Goal: Information Seeking & Learning: Find specific page/section

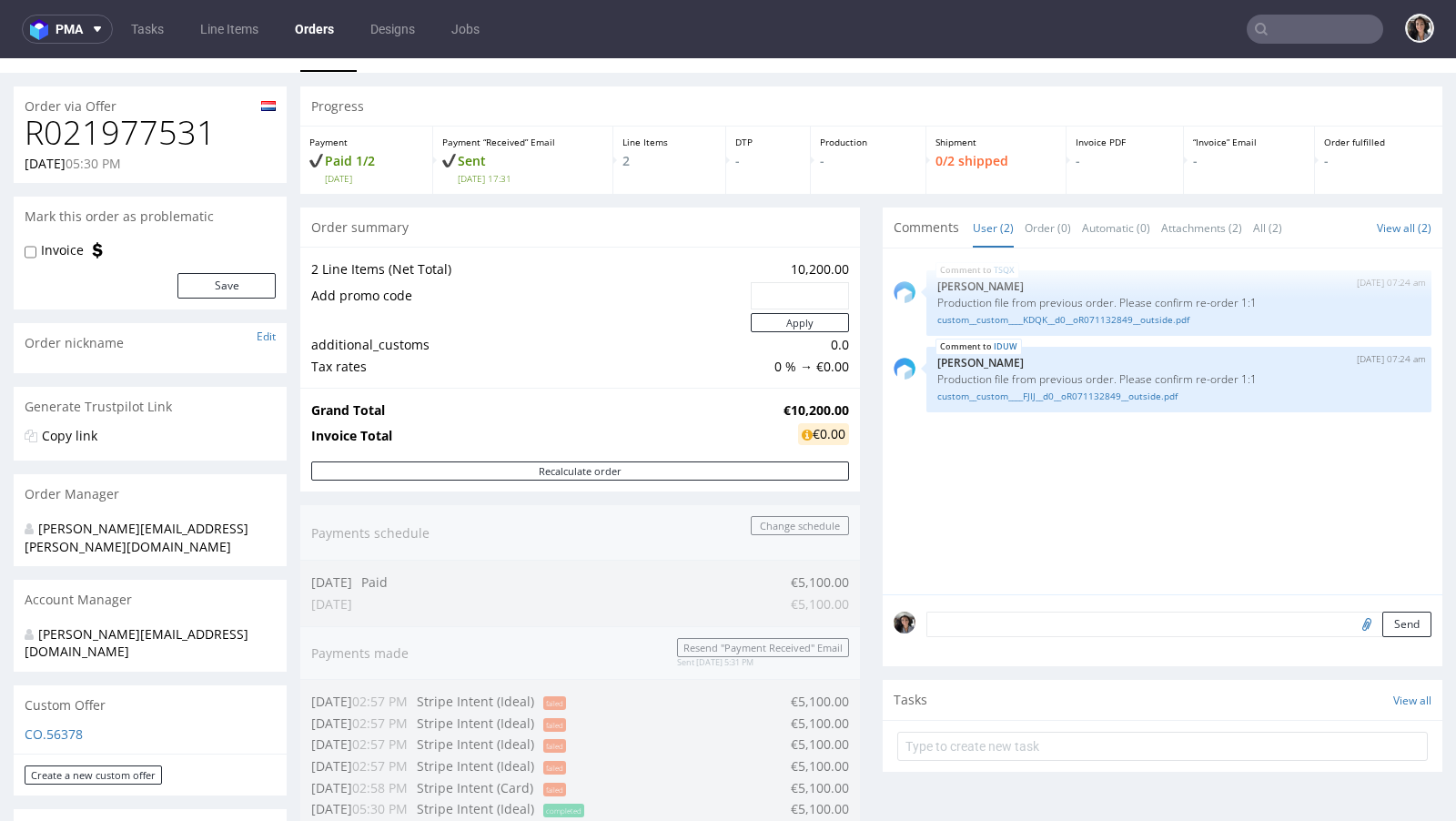
scroll to position [6, 0]
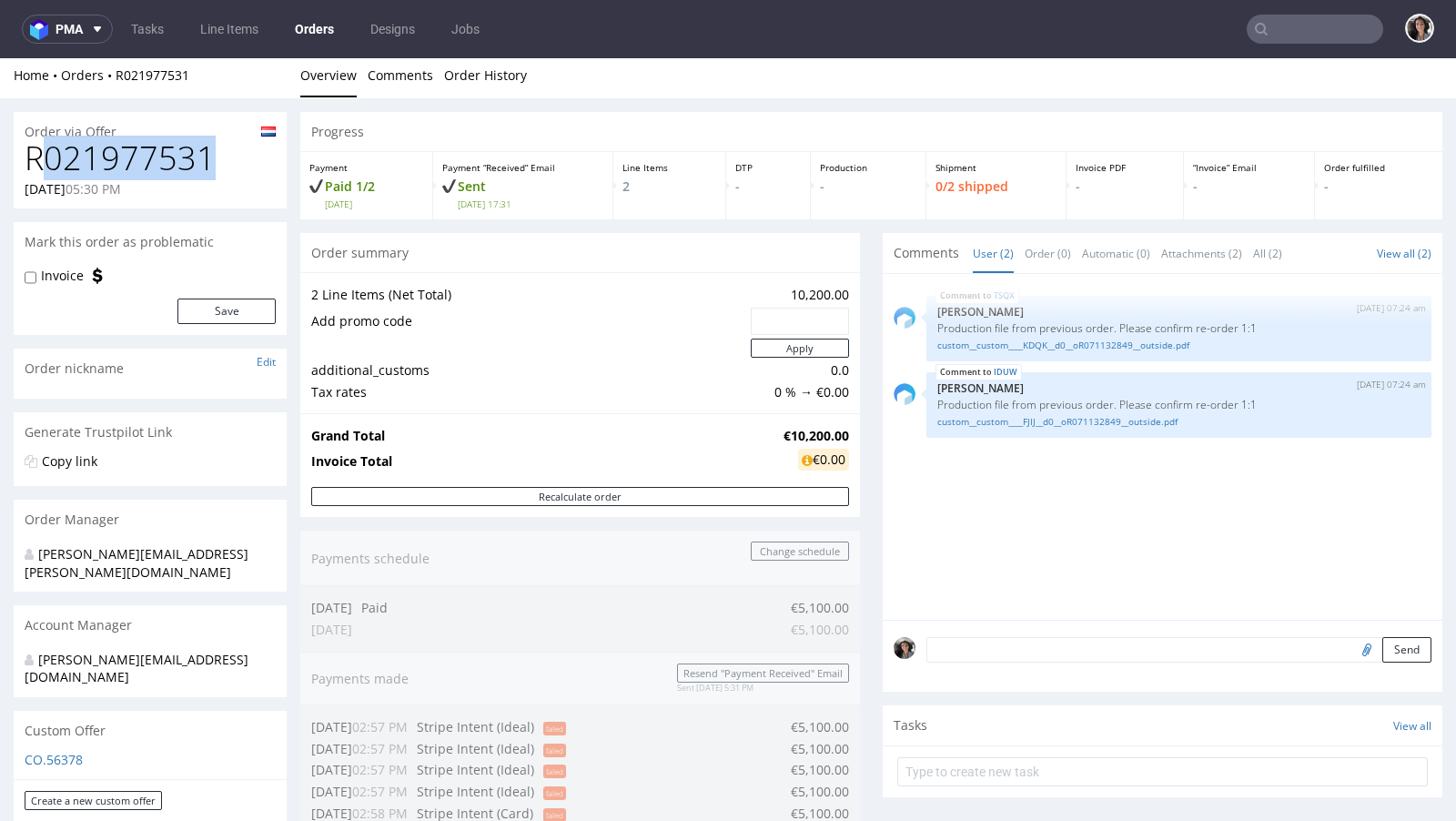
drag, startPoint x: 214, startPoint y: 163, endPoint x: 45, endPoint y: 165, distance: 169.0
click at [46, 165] on h1 "R021977531" at bounding box center [150, 158] width 251 height 36
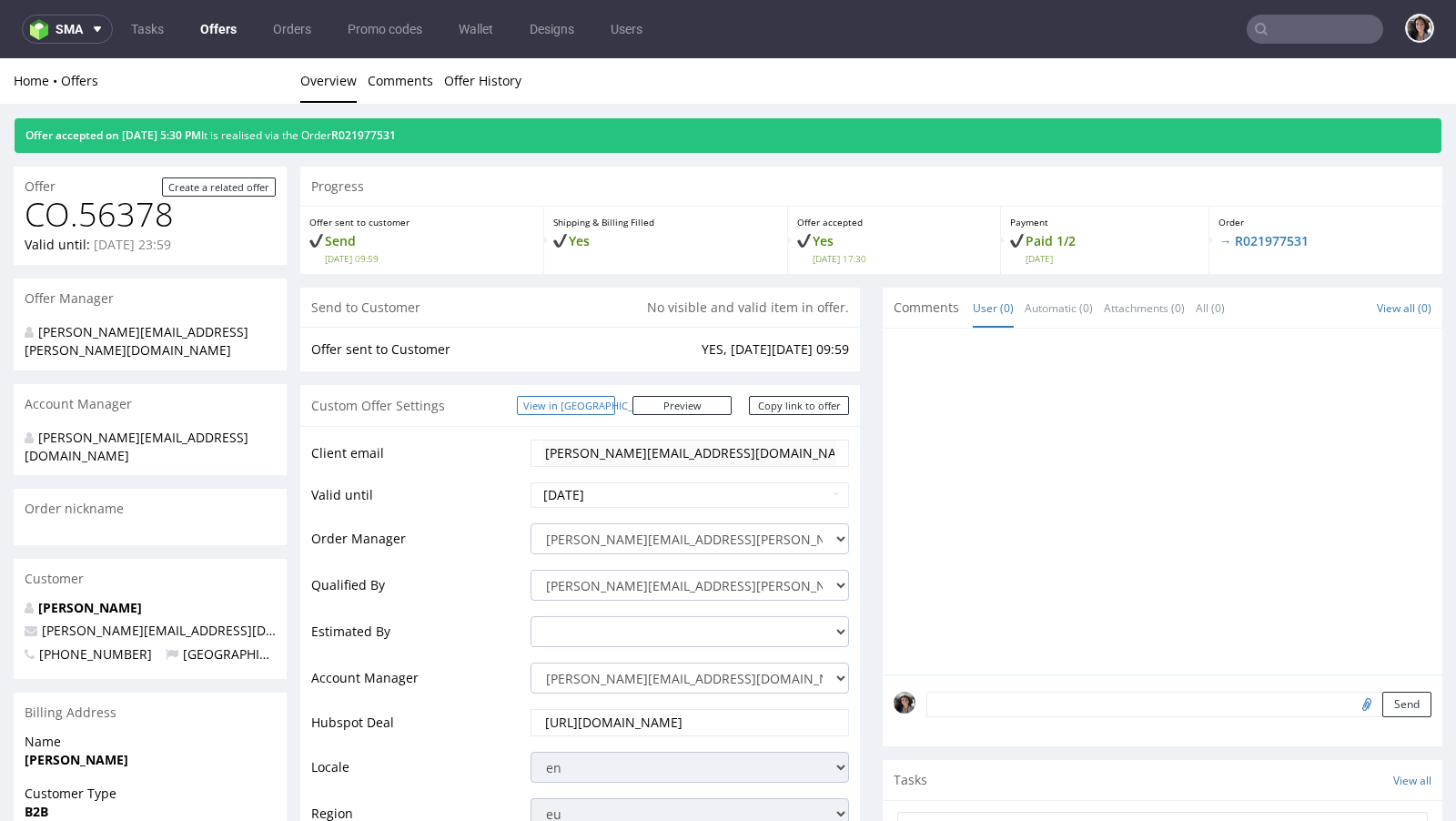
click at [584, 396] on link "View in [GEOGRAPHIC_DATA]" at bounding box center [566, 405] width 99 height 19
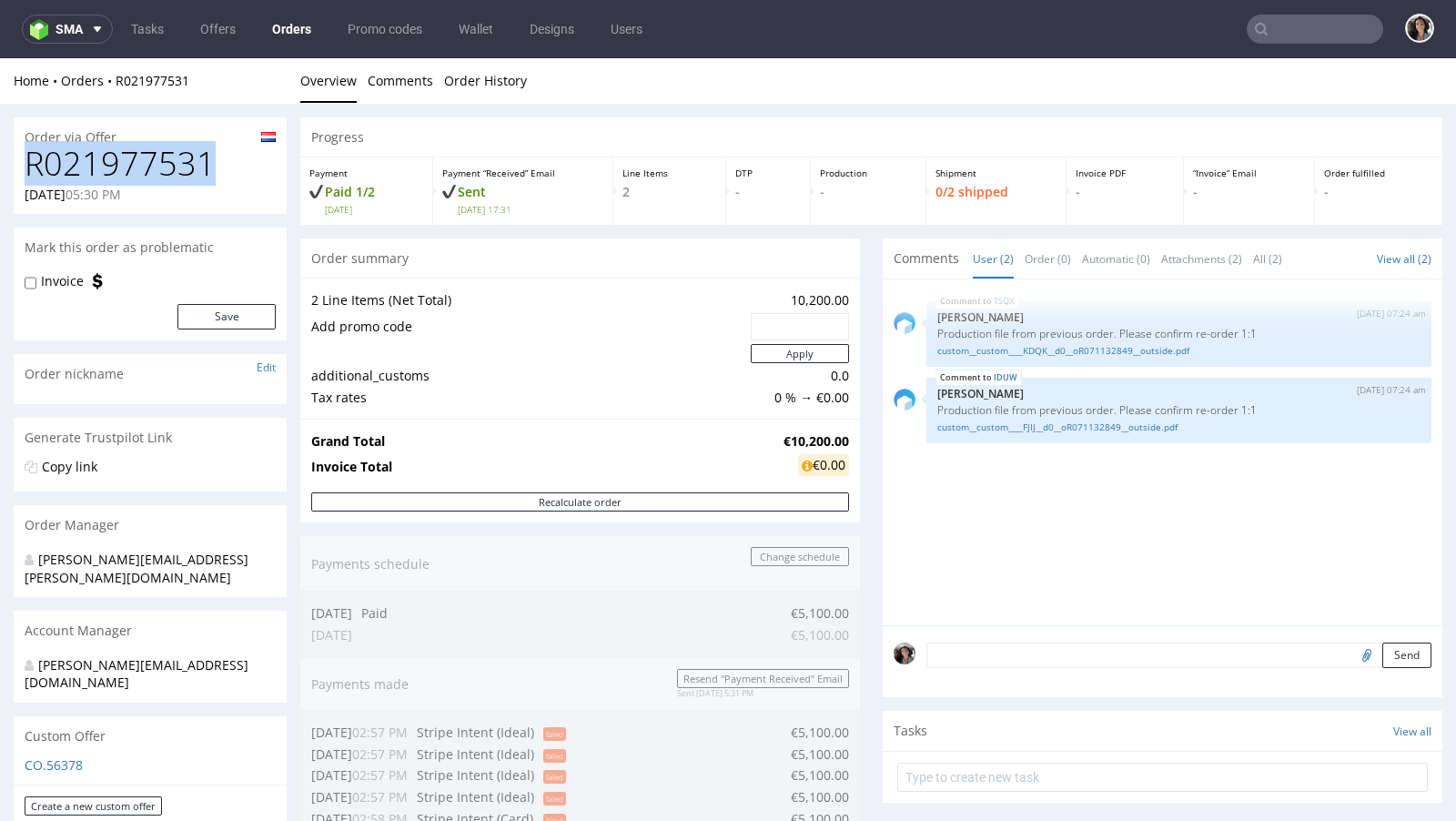
drag, startPoint x: 207, startPoint y: 164, endPoint x: 0, endPoint y: 164, distance: 207.0
copy h1 "R021977531"
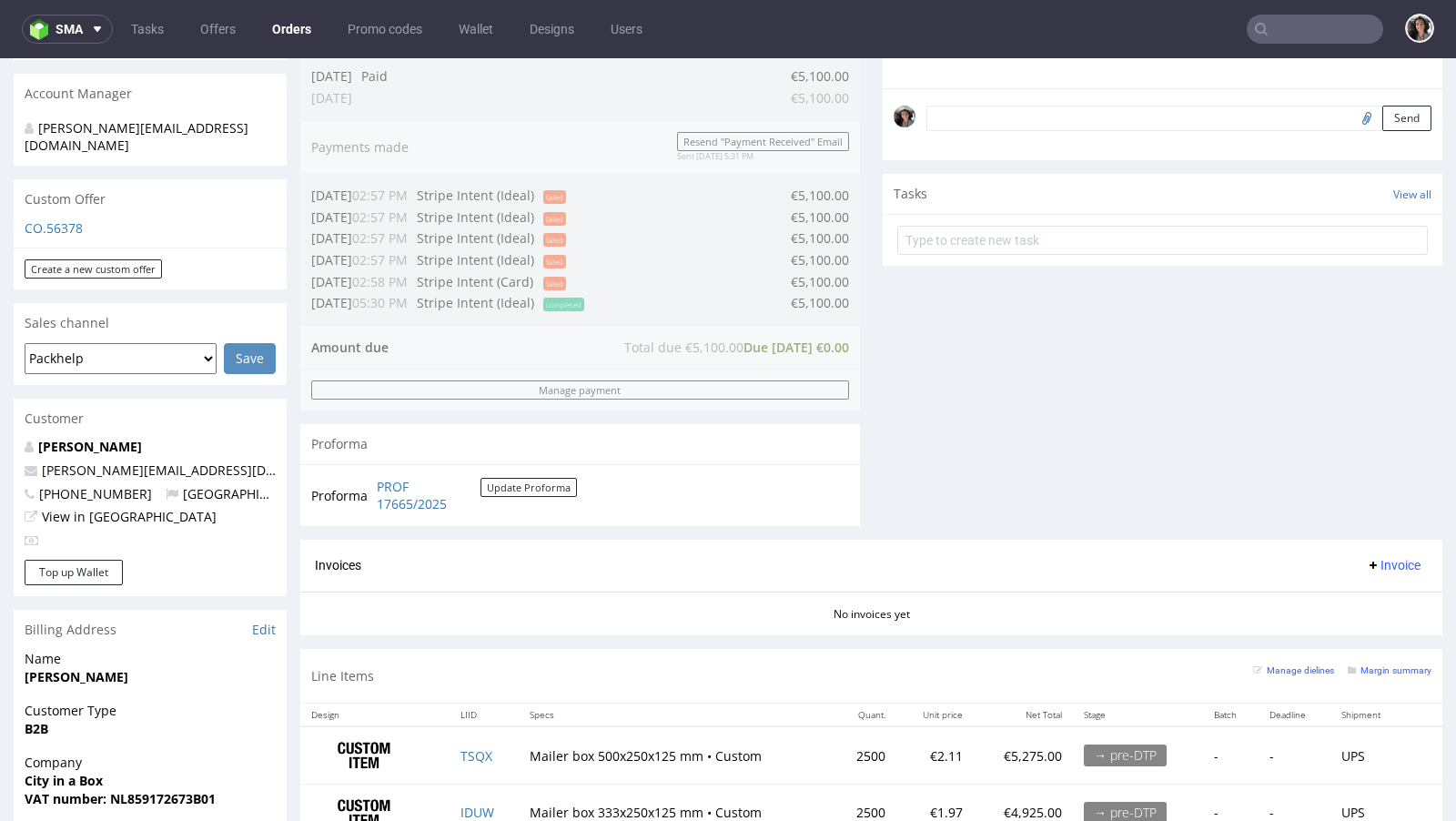
scroll to position [666, 0]
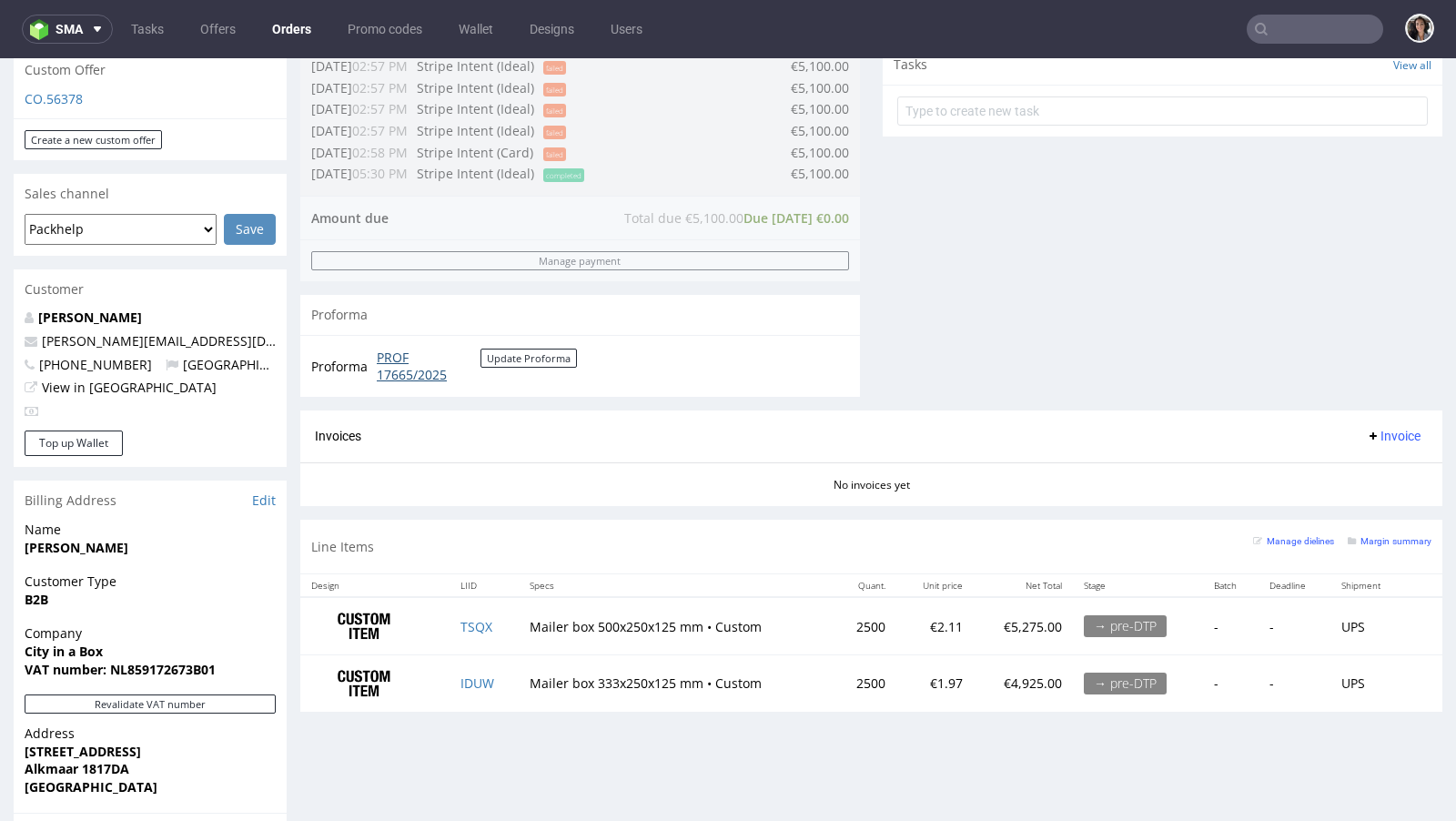
click at [415, 371] on link "PROF 17665/2025" at bounding box center [428, 366] width 103 height 35
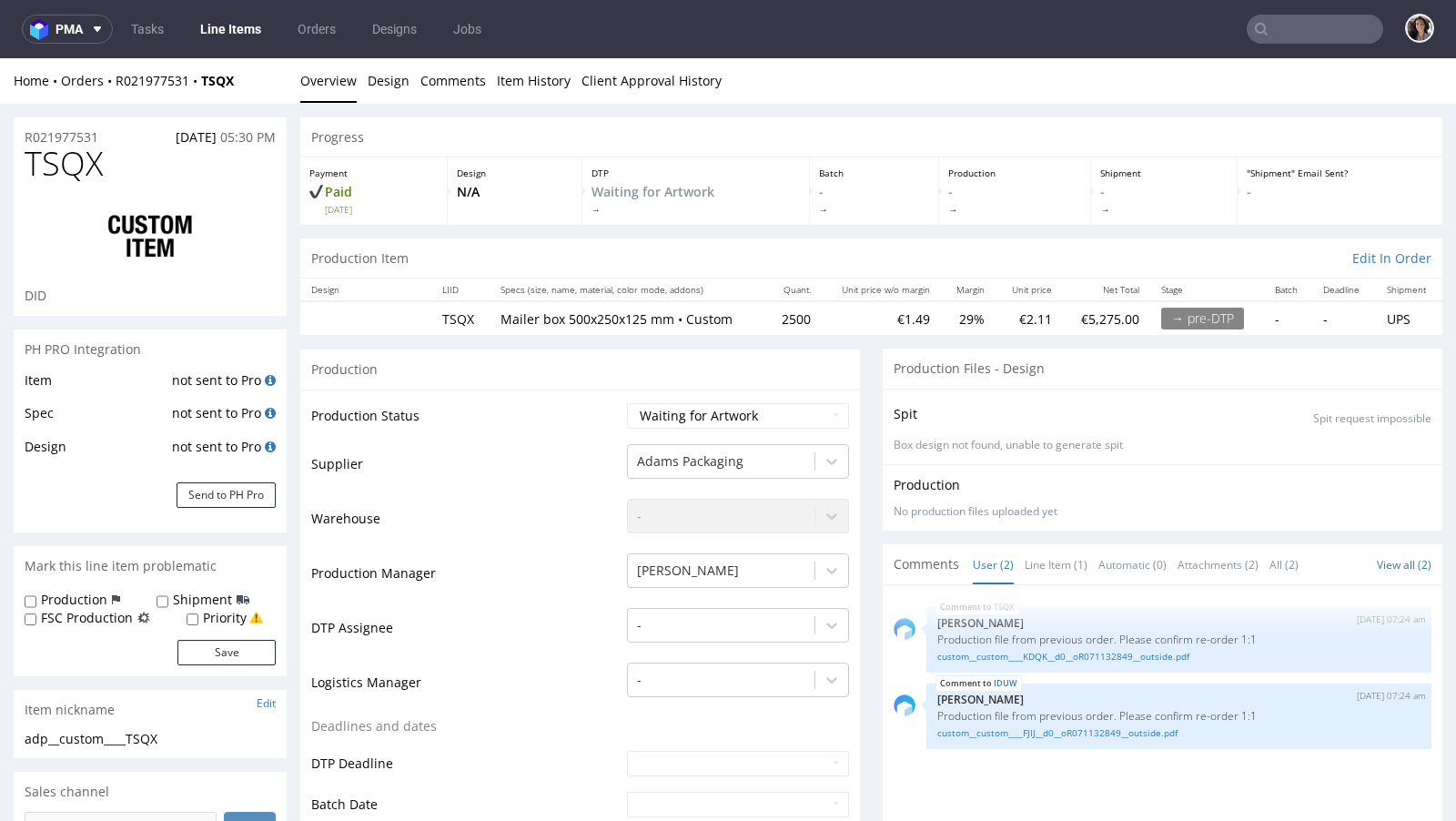
click at [1354, 89] on ul "Overview Design Comments Item History Client Approval History" at bounding box center [871, 80] width 1142 height 18
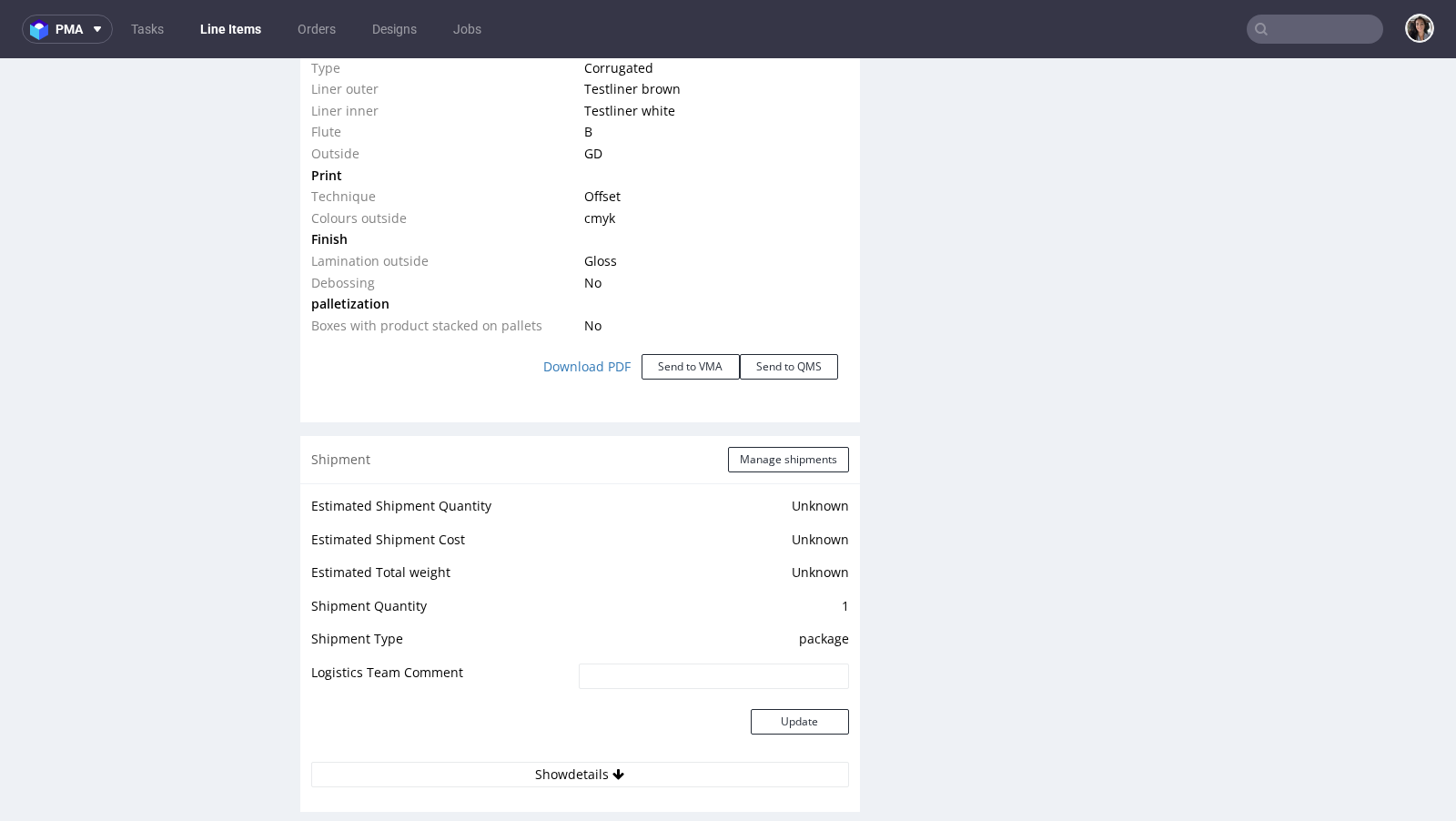
scroll to position [1941, 0]
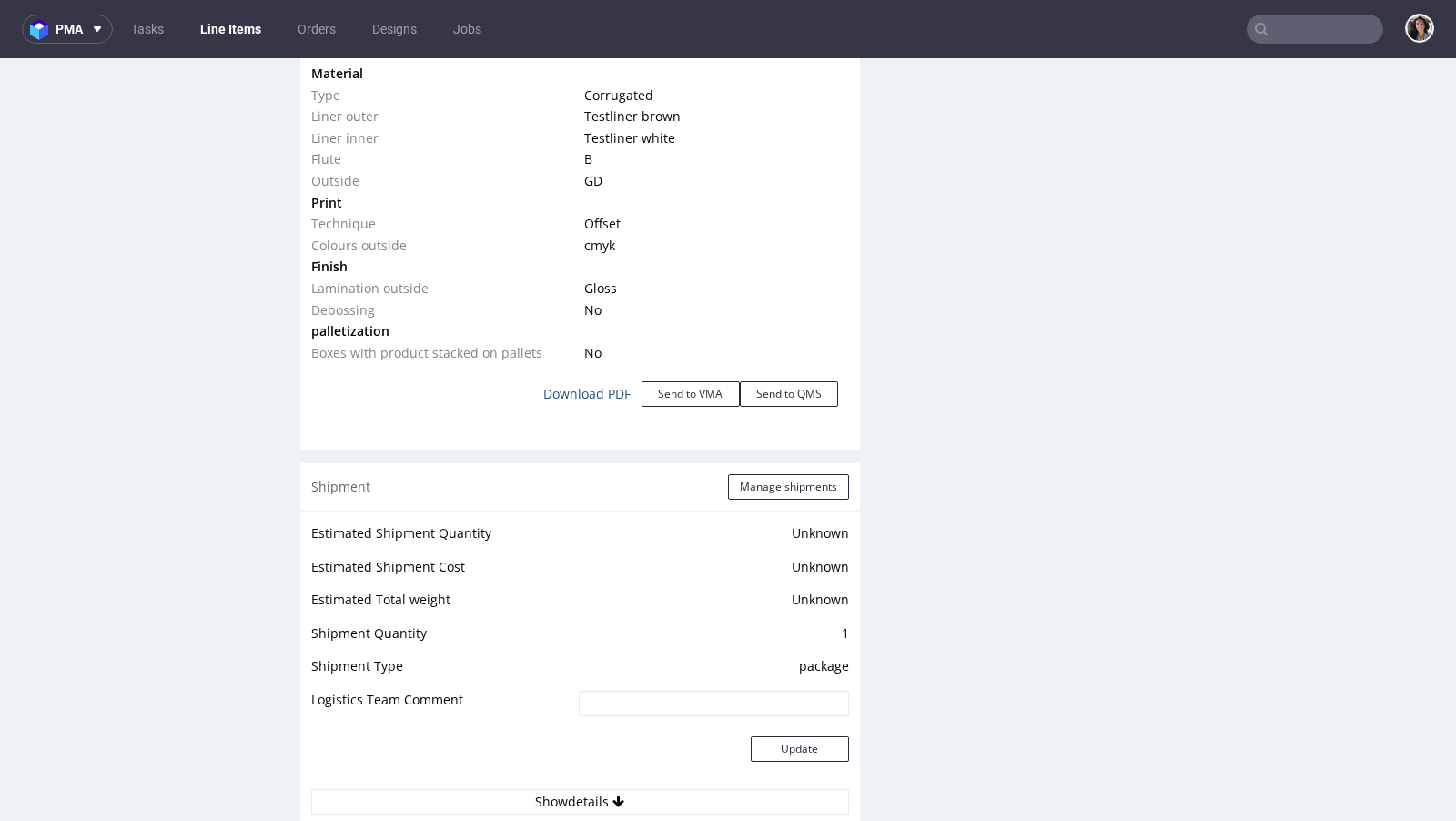
click at [605, 391] on link "Download PDF" at bounding box center [587, 394] width 109 height 40
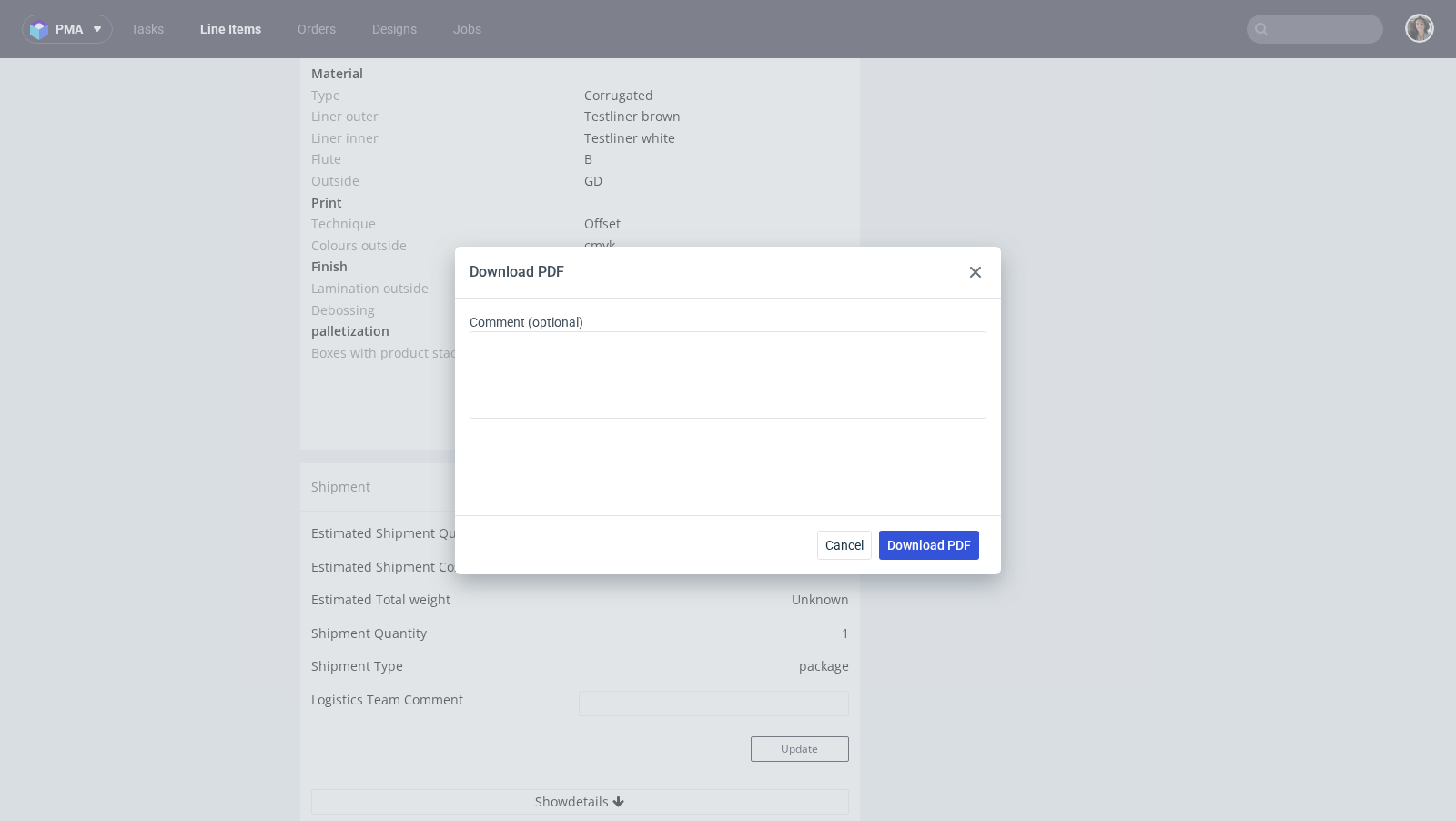
click at [914, 539] on span "Download PDF" at bounding box center [928, 544] width 83 height 12
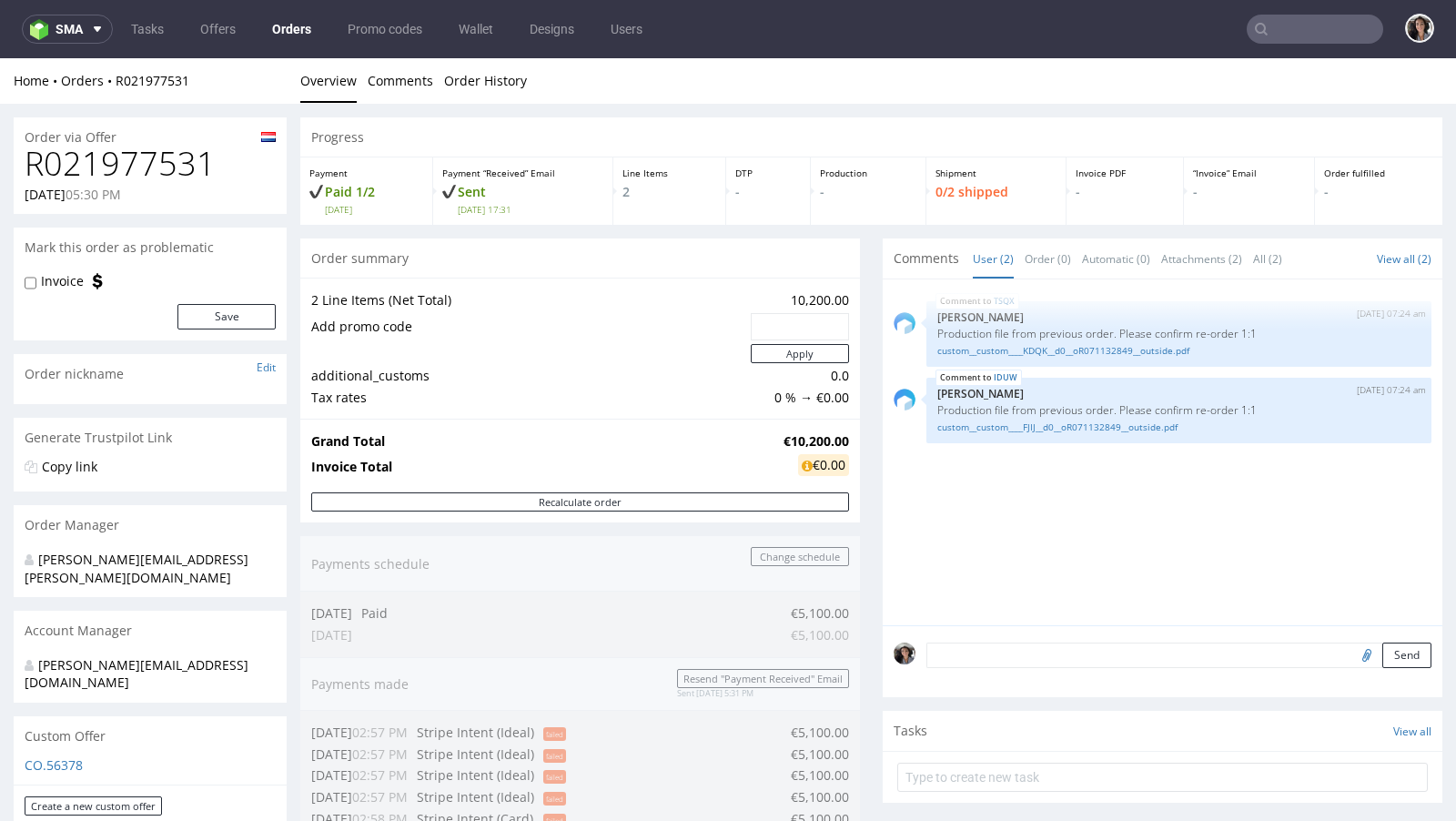
scroll to position [659, 0]
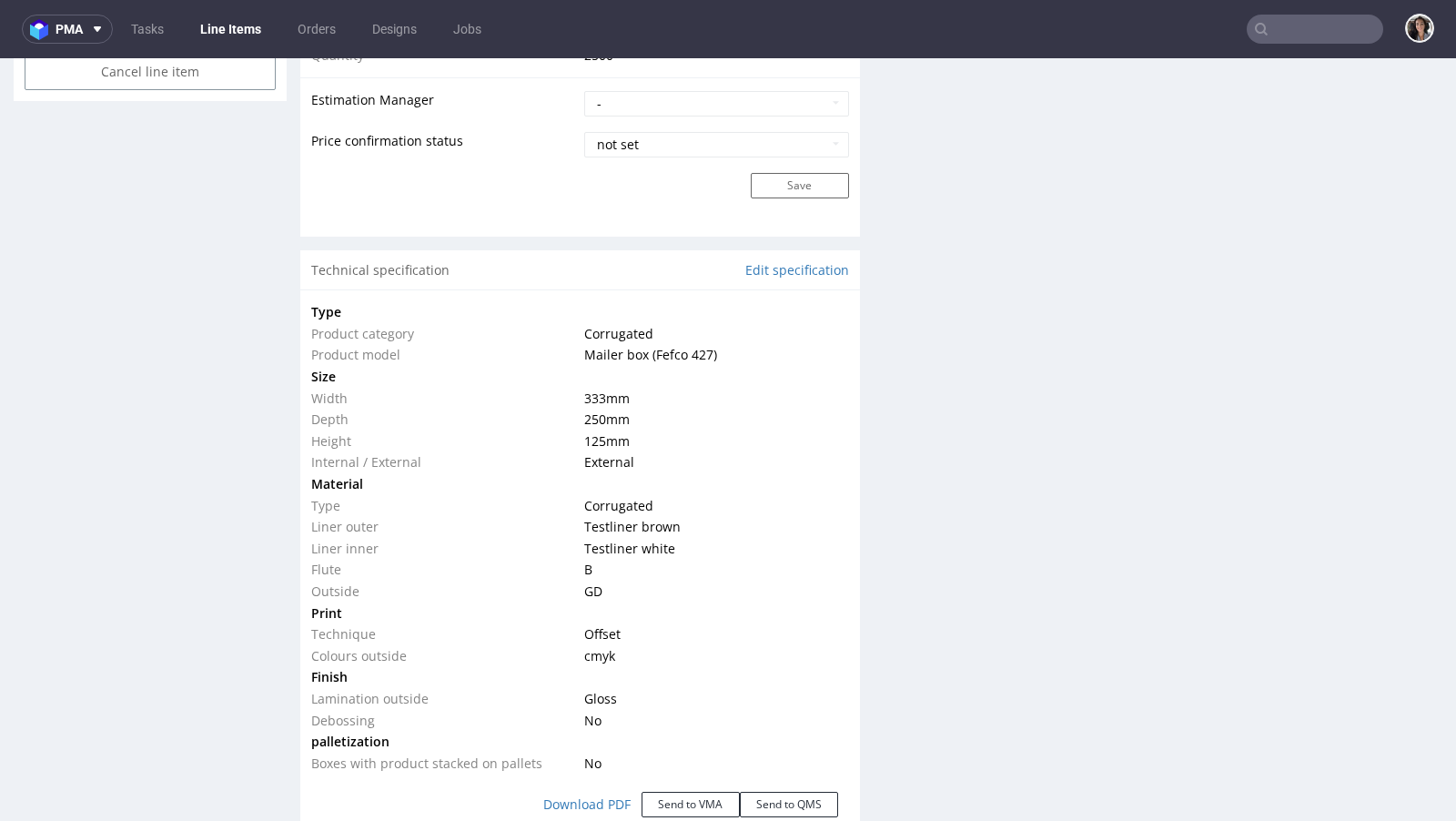
scroll to position [1595, 0]
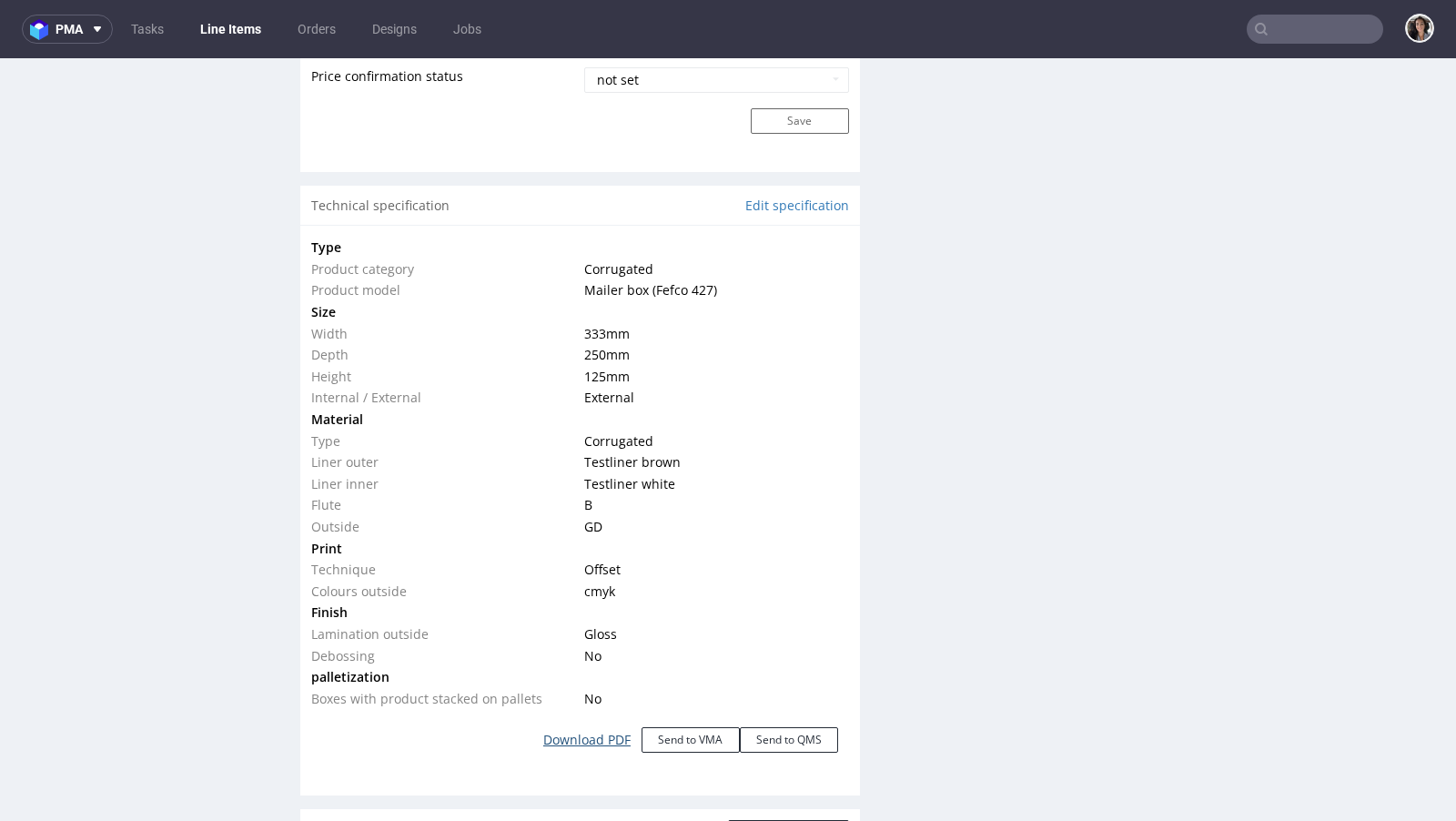
click at [585, 737] on link "Download PDF" at bounding box center [587, 740] width 109 height 40
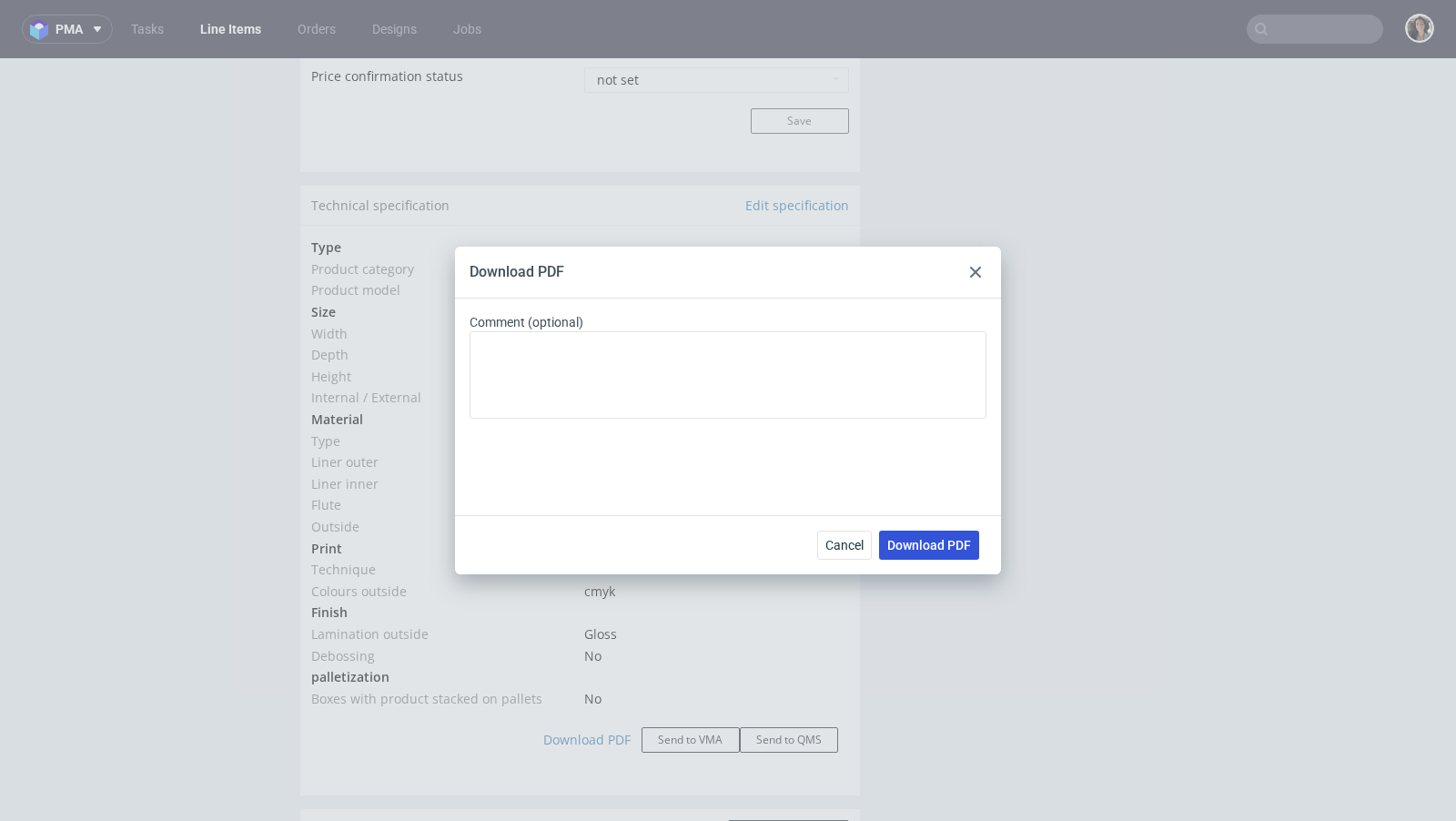
click at [922, 548] on span "Download PDF" at bounding box center [928, 544] width 83 height 12
click at [838, 538] on span "Cancel" at bounding box center [845, 544] width 38 height 12
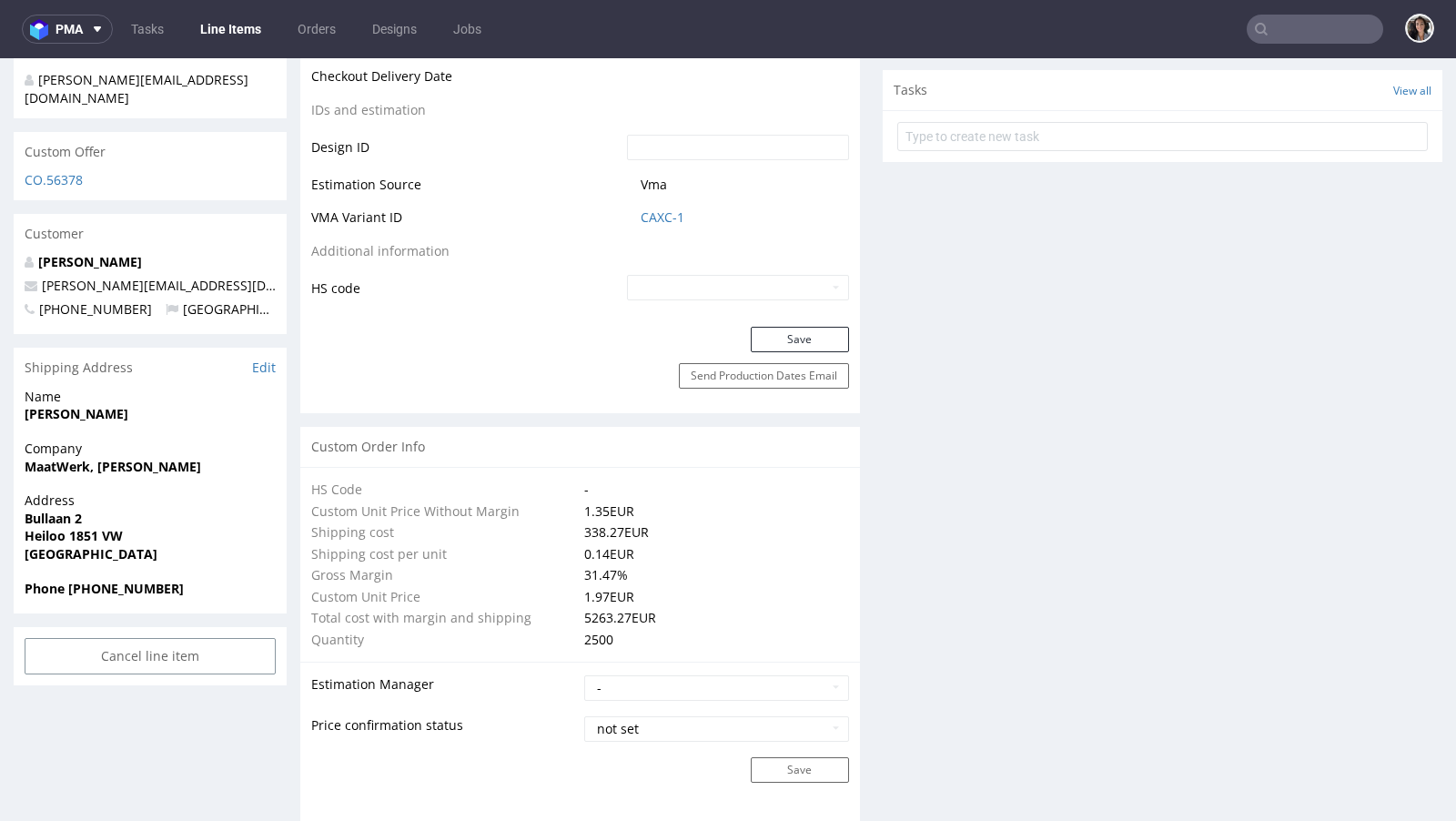
scroll to position [694, 0]
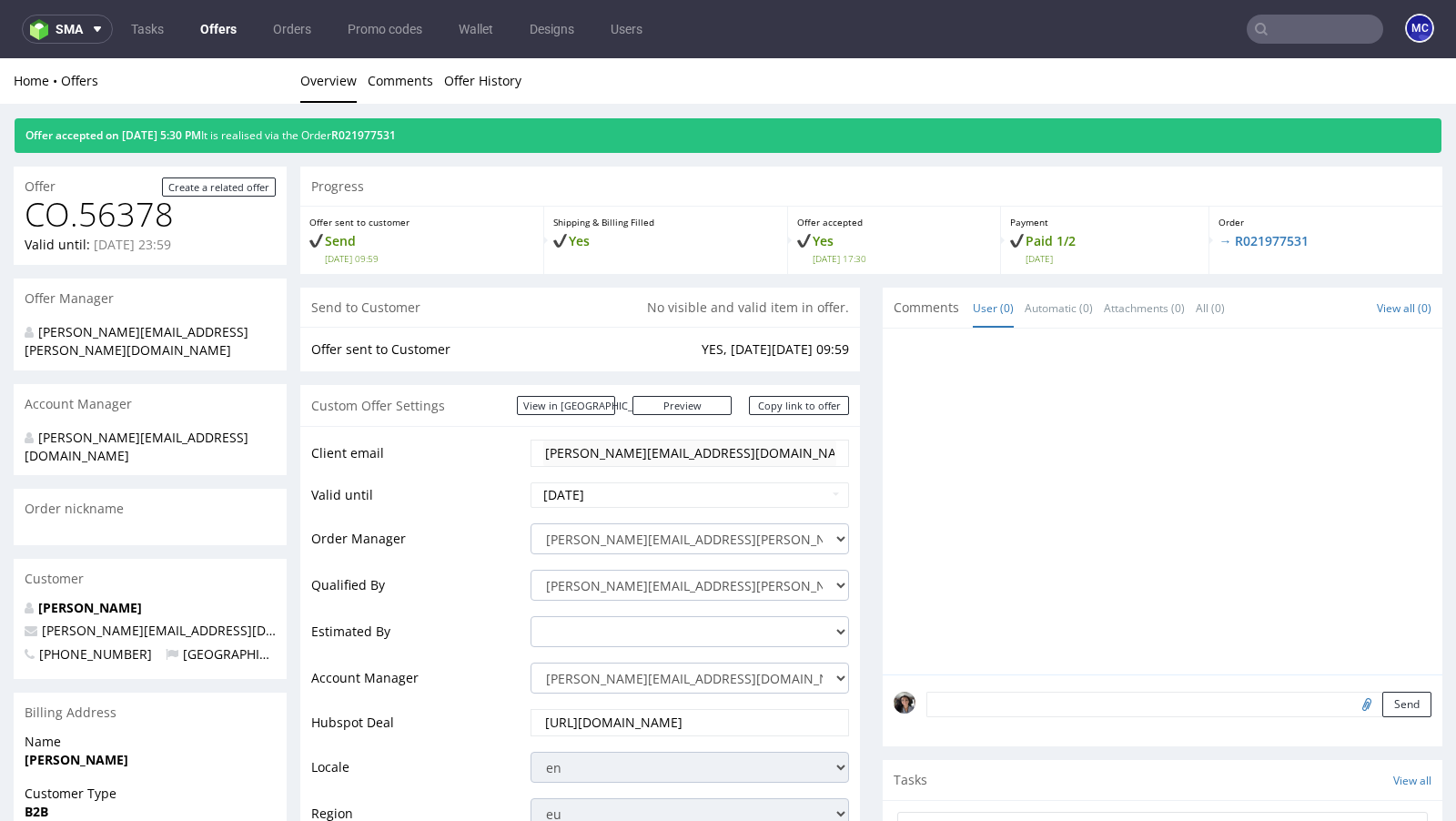
click at [387, 538] on td "Order Manager" at bounding box center [419, 544] width 215 height 46
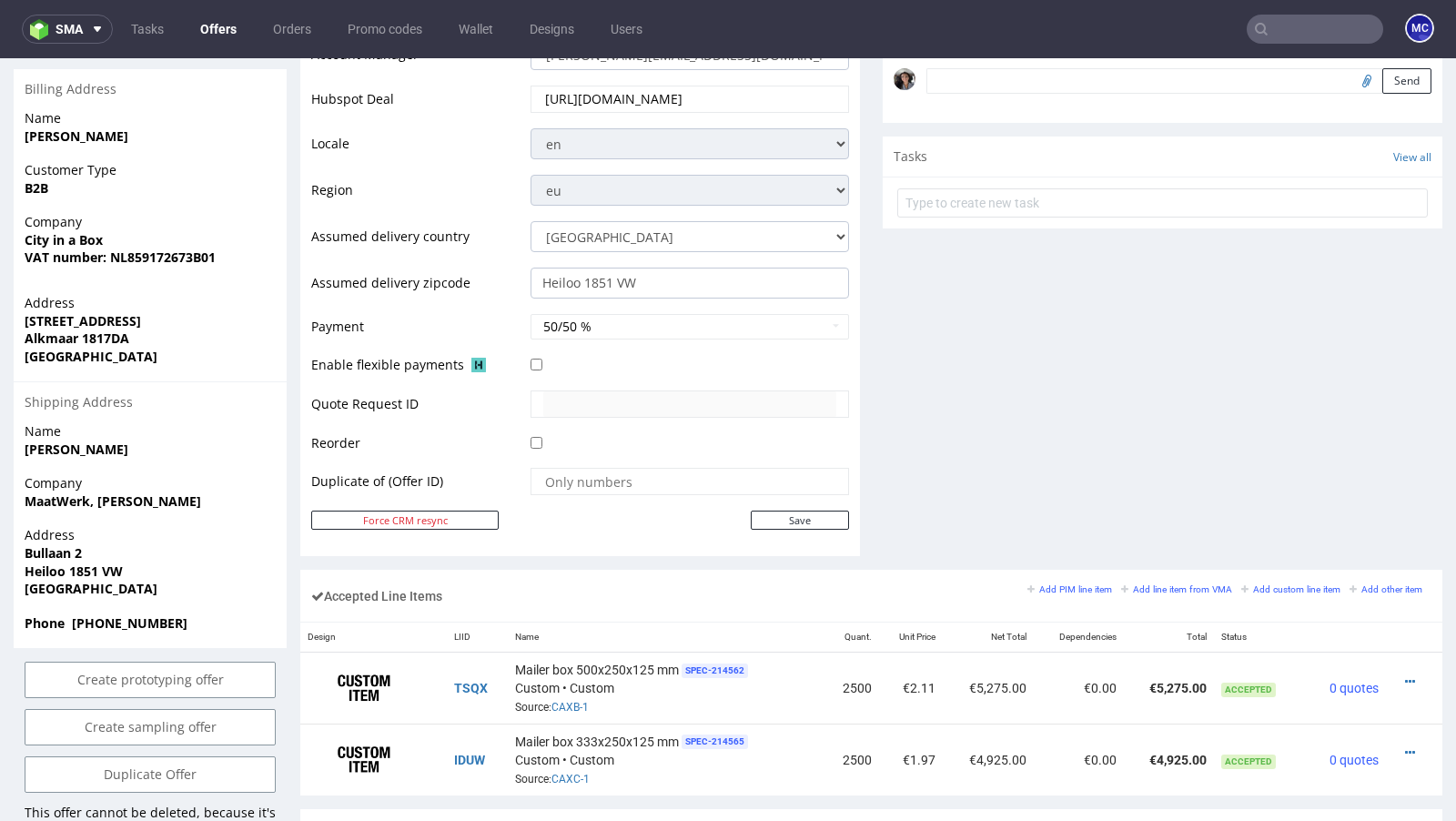
scroll to position [620, 0]
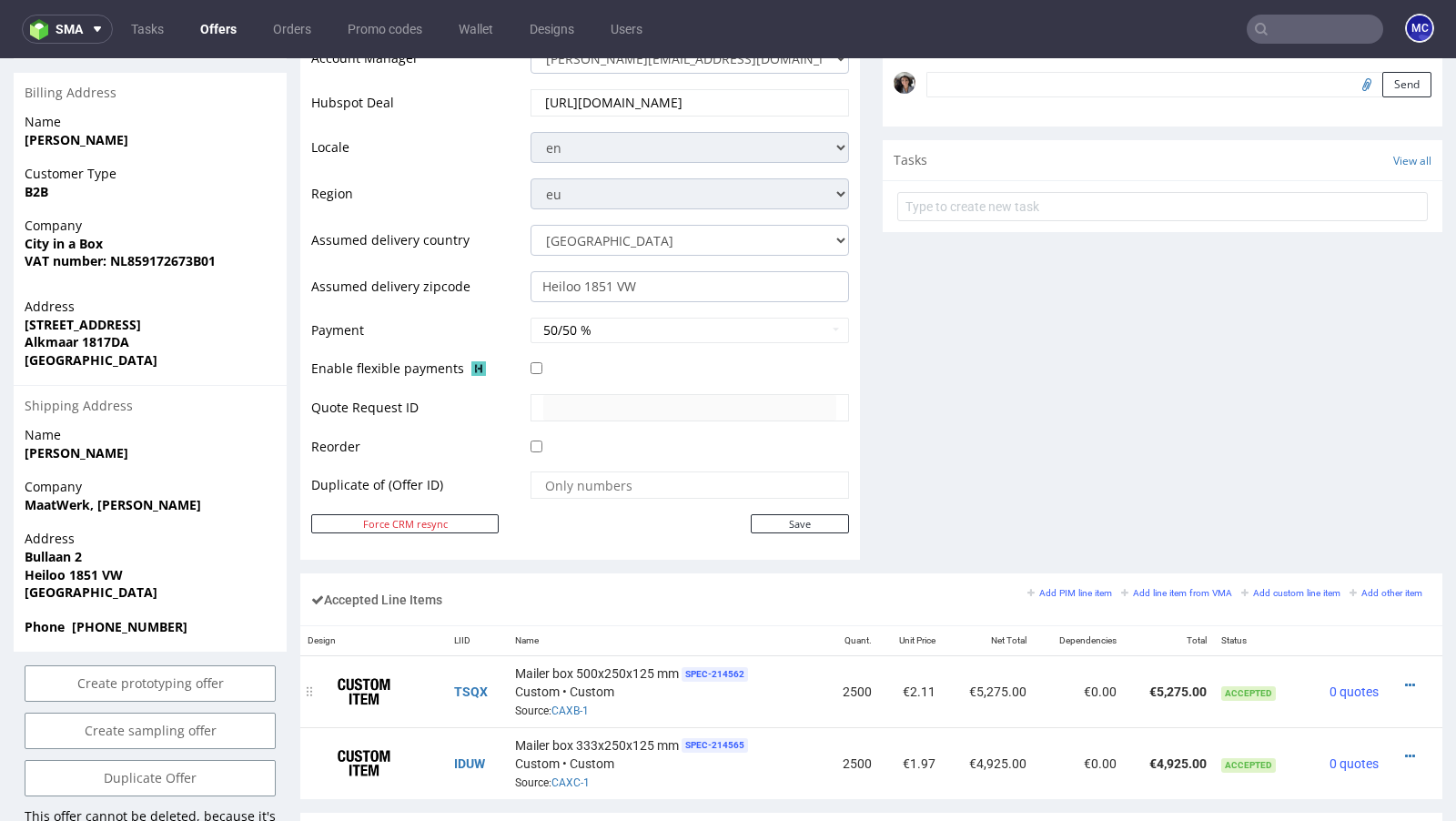
click at [1393, 676] on div at bounding box center [1408, 685] width 31 height 18
click at [1405, 679] on icon at bounding box center [1410, 685] width 10 height 12
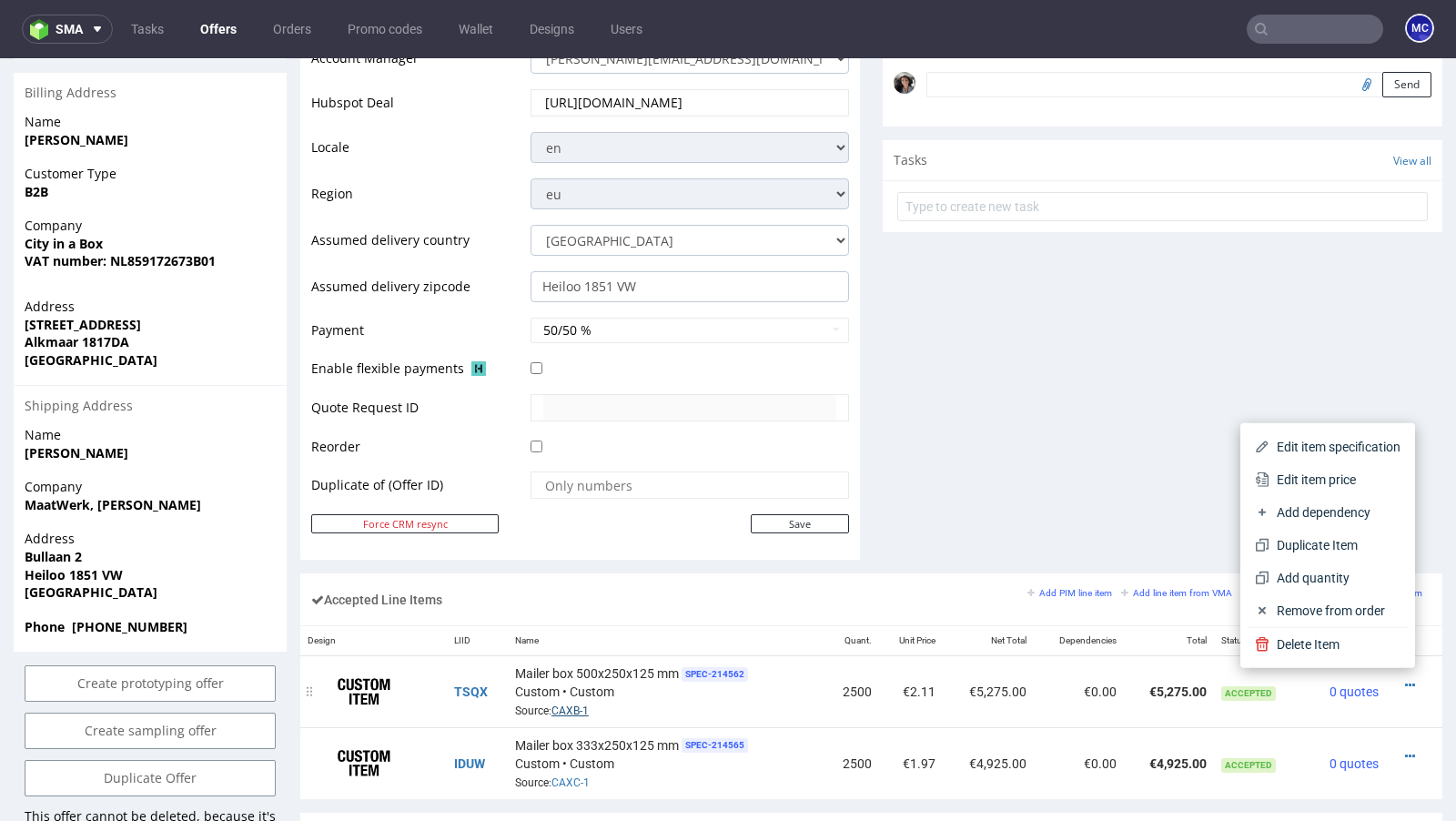
click at [578, 704] on link "CAXB-1" at bounding box center [570, 710] width 37 height 12
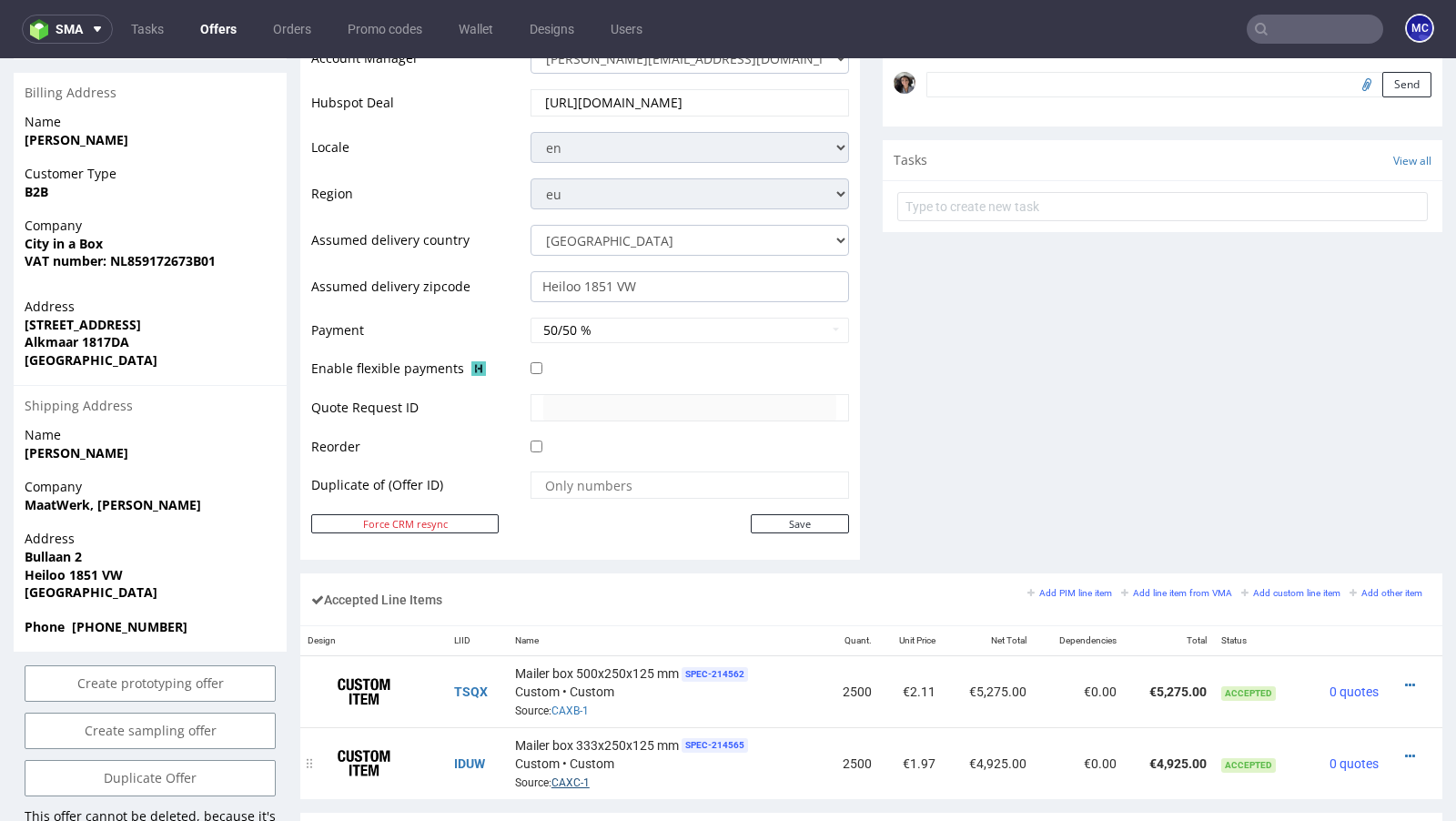
click at [574, 776] on link "CAXC-1" at bounding box center [571, 782] width 38 height 12
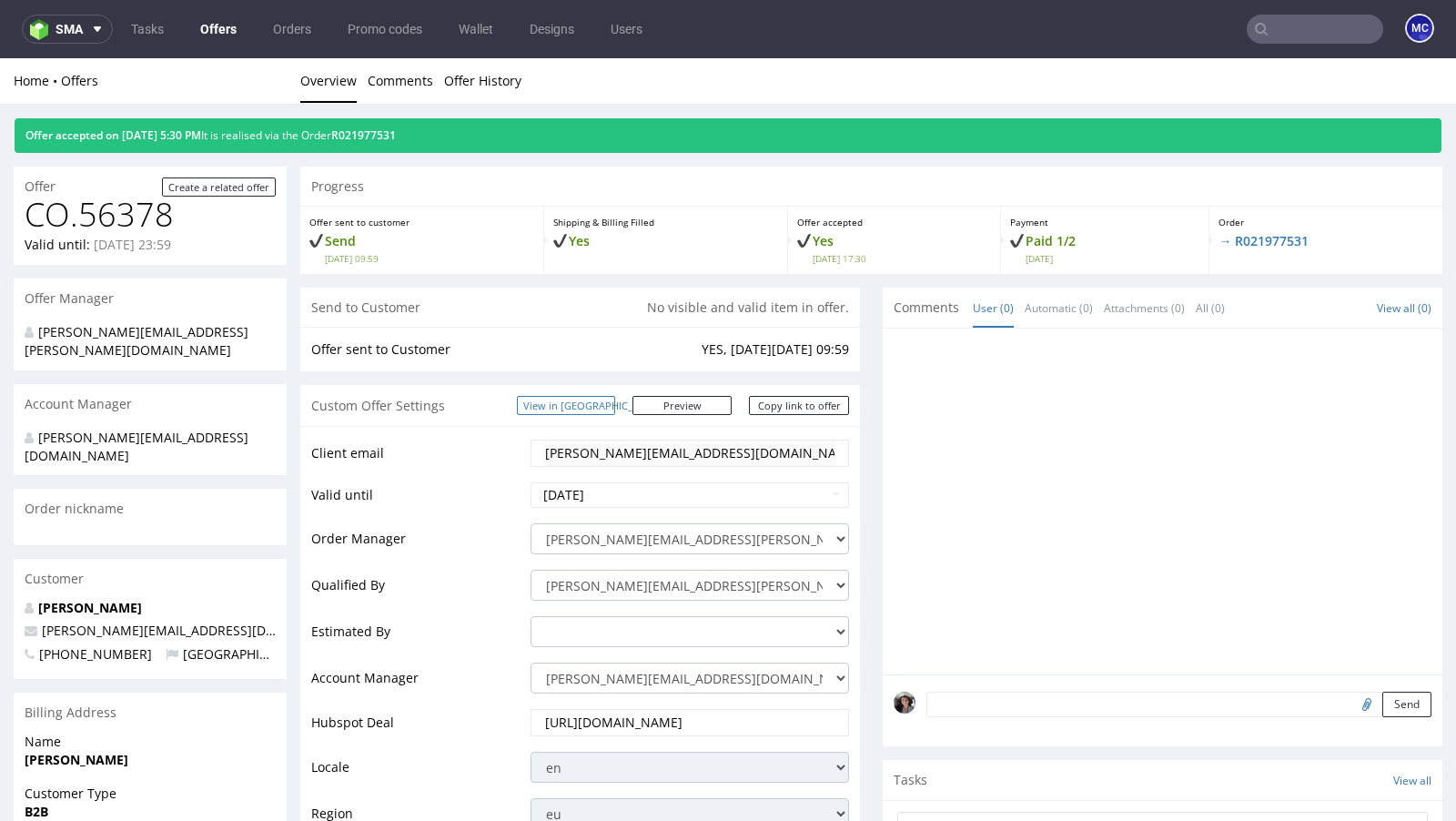
click at [615, 401] on link "View in [GEOGRAPHIC_DATA]" at bounding box center [566, 405] width 99 height 19
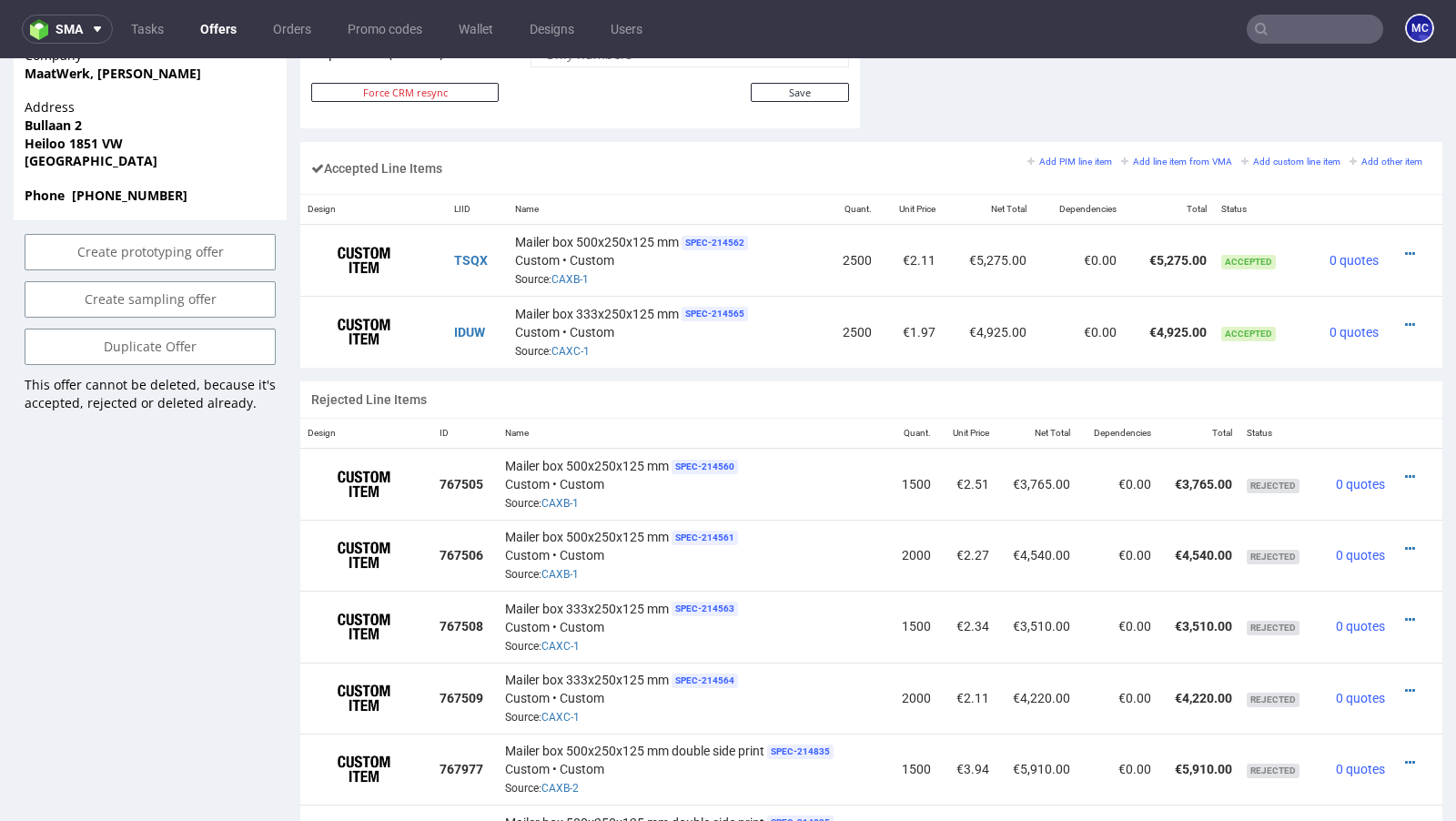
scroll to position [252, 0]
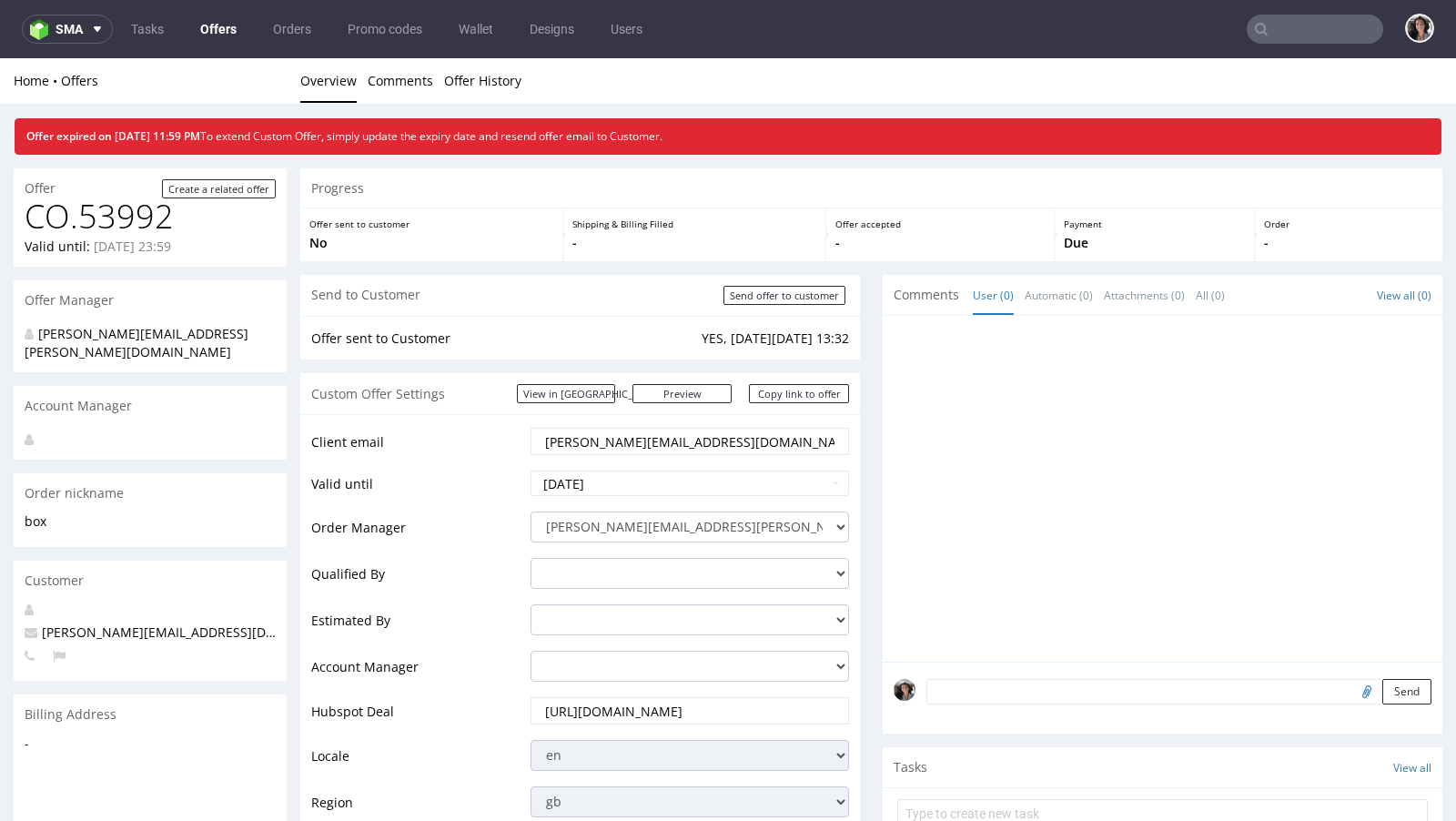
click at [1328, 33] on input "text" at bounding box center [1314, 29] width 136 height 29
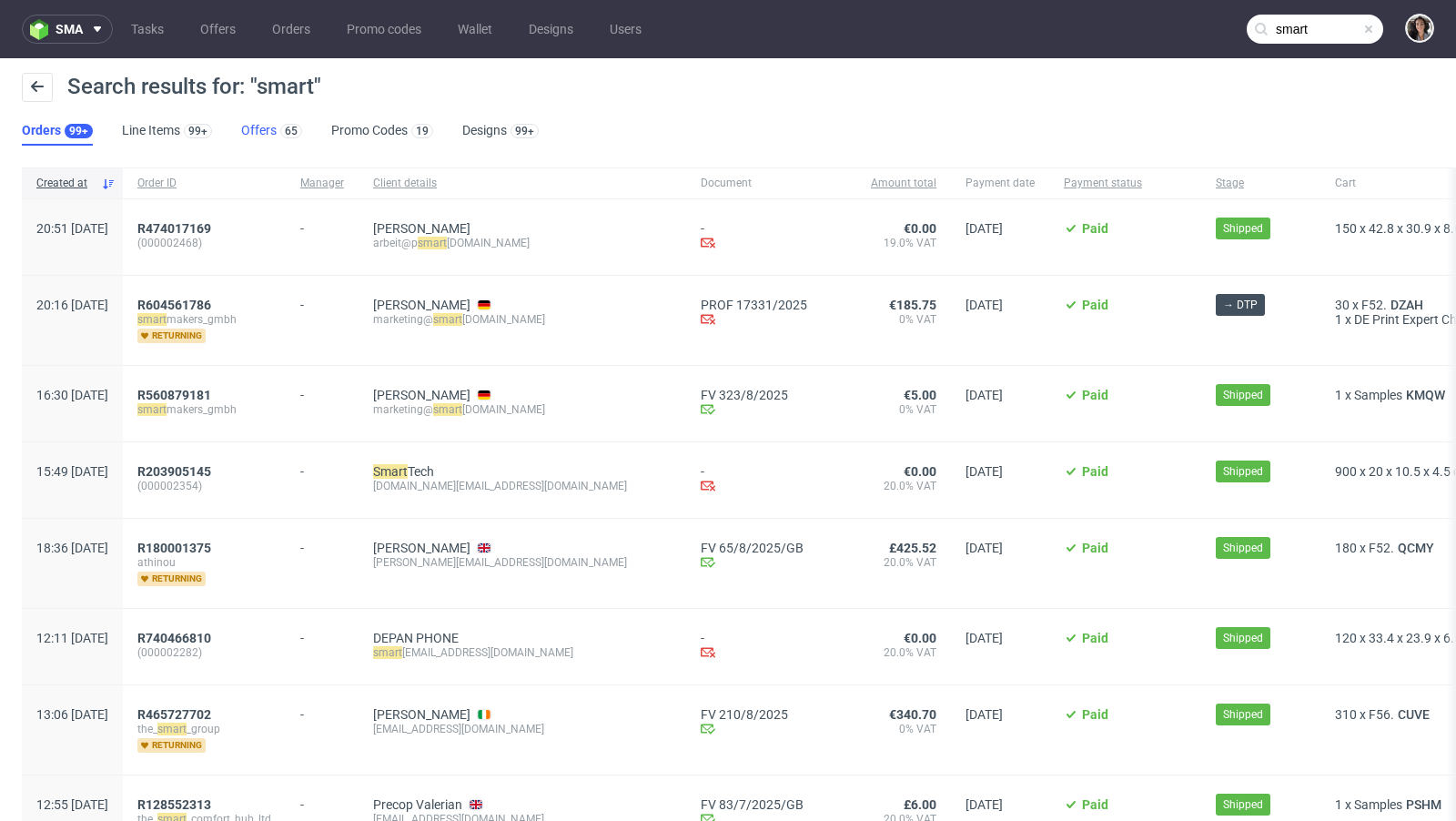
click at [256, 133] on link "Offers 65" at bounding box center [272, 131] width 61 height 29
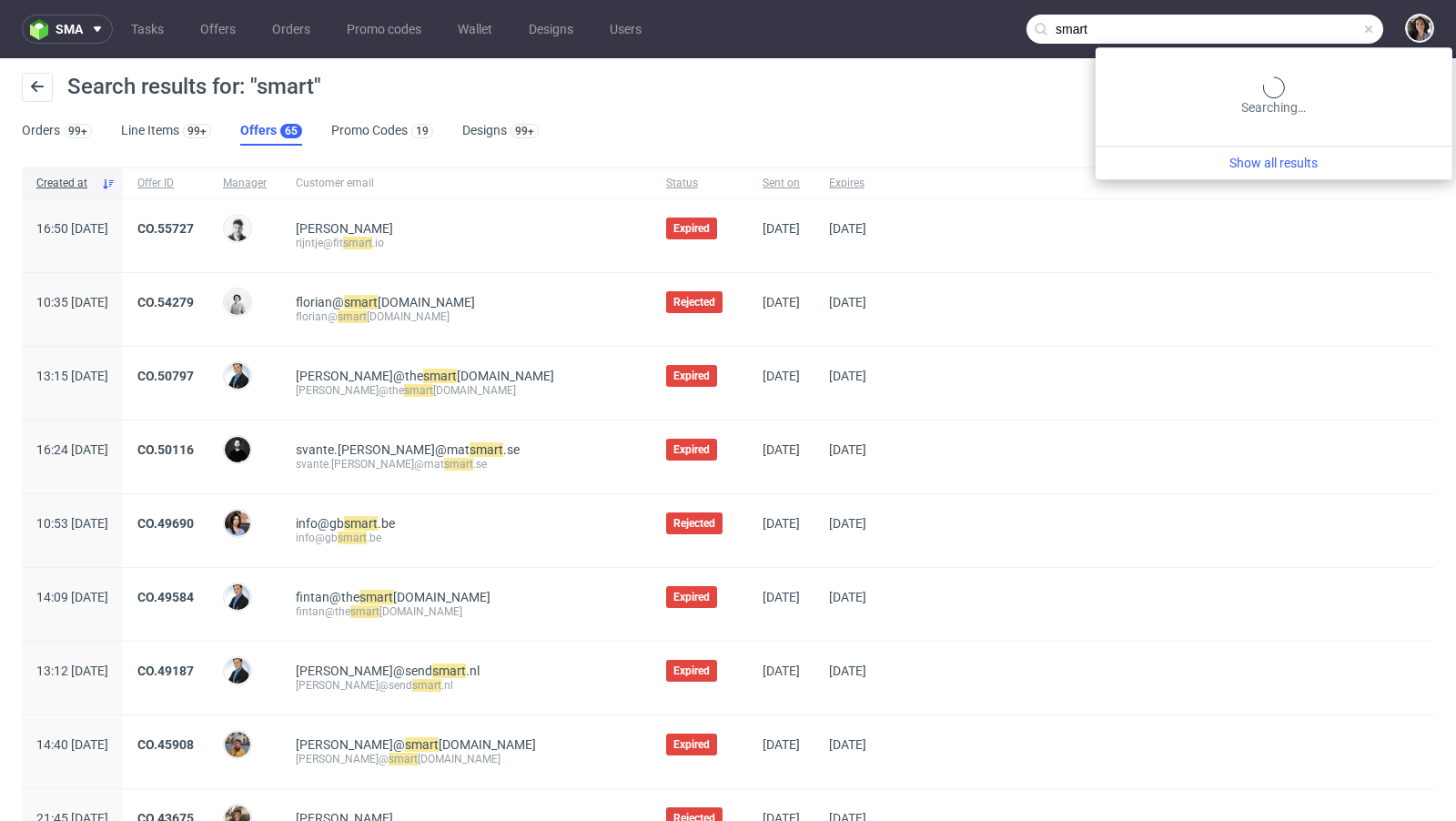
click at [1302, 34] on input "smart" at bounding box center [1205, 29] width 356 height 29
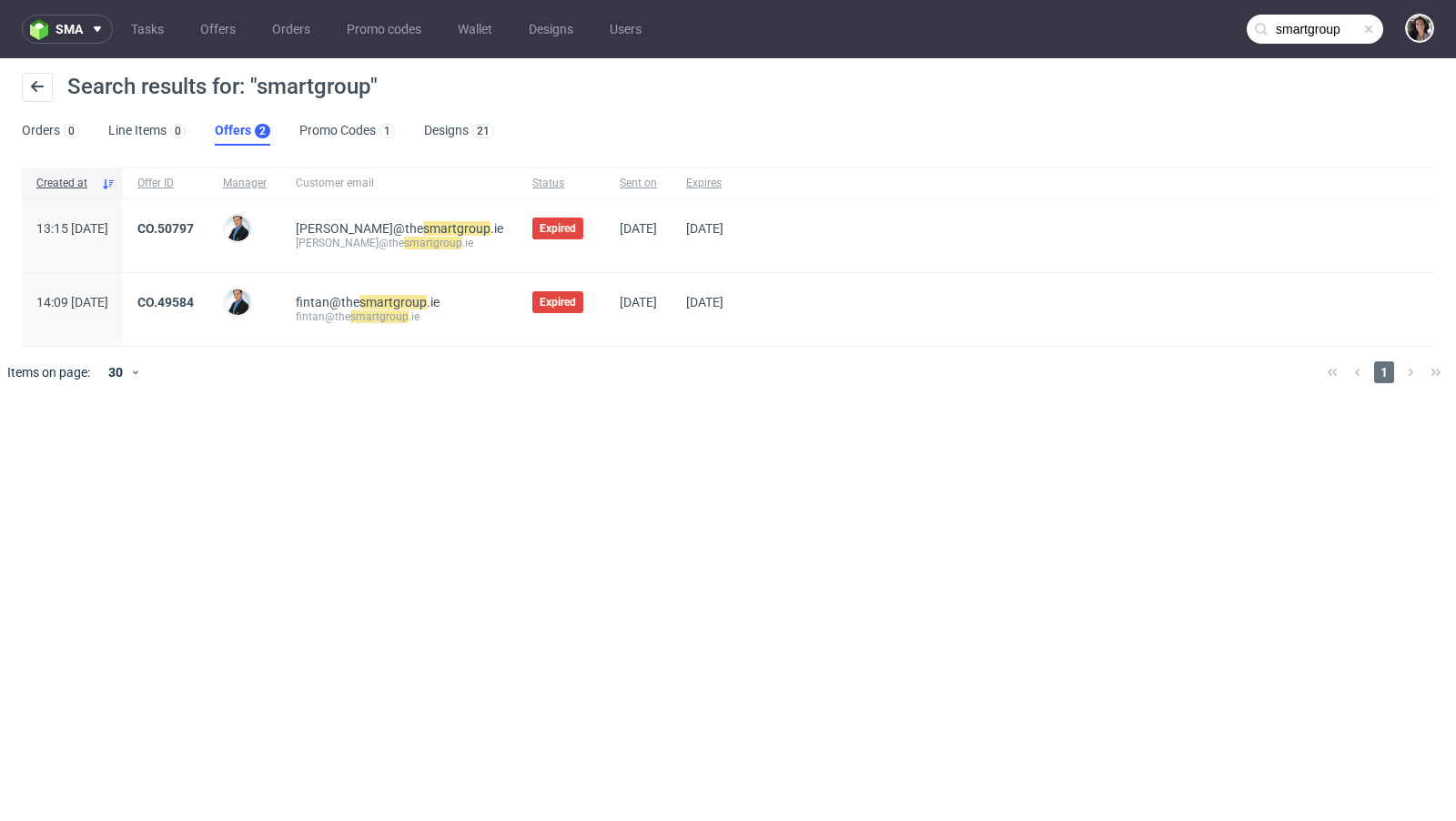
click at [1332, 38] on input "smartgroup" at bounding box center [1314, 29] width 136 height 29
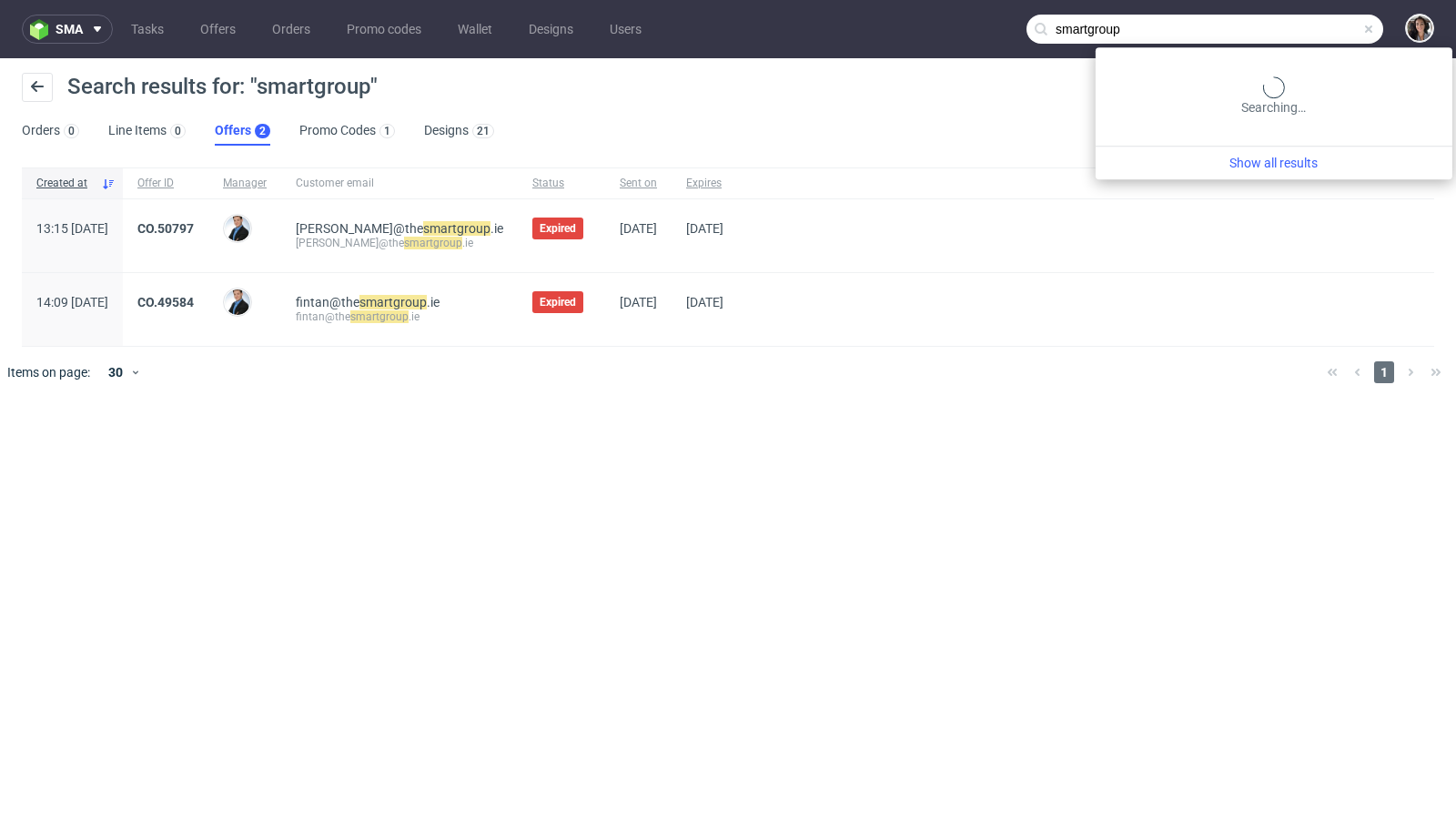
click at [1332, 38] on input "smartgroup" at bounding box center [1205, 29] width 356 height 29
paste input "@[DOMAIN_NAME]"
type input "@[DOMAIN_NAME]"
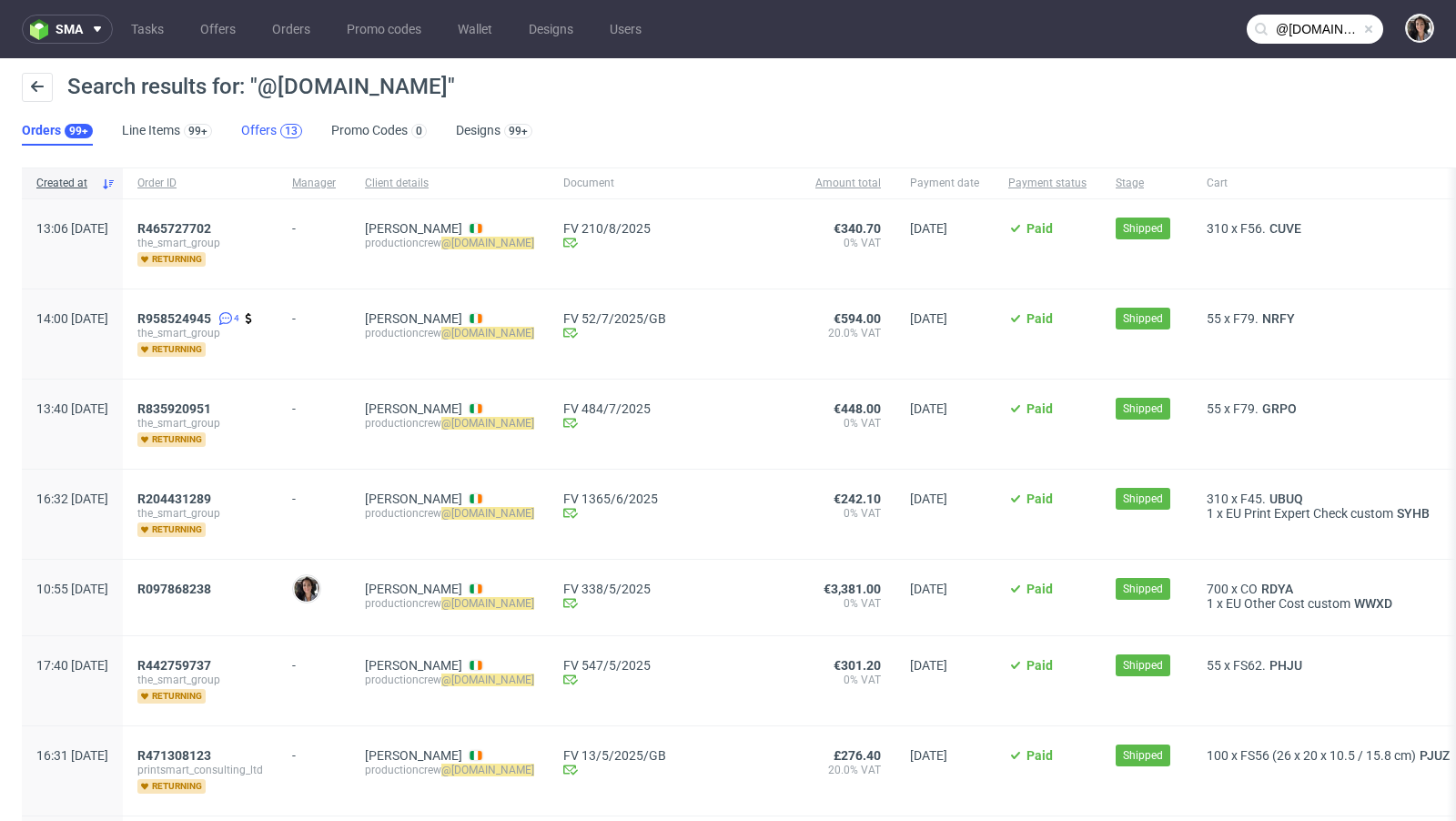
click at [263, 134] on link "Offers 13" at bounding box center [272, 131] width 61 height 29
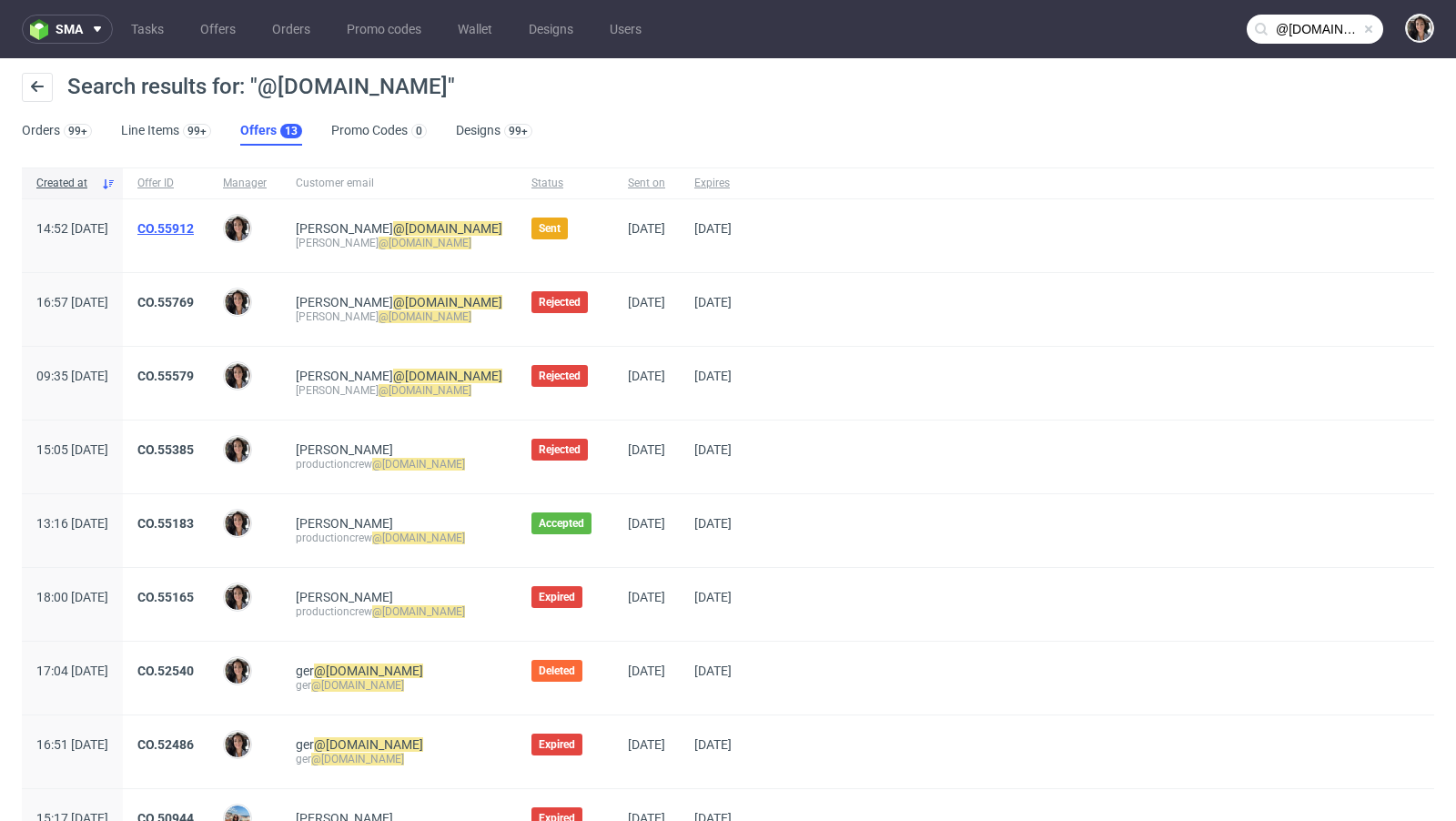
click at [193, 227] on link "CO.55912" at bounding box center [165, 228] width 57 height 14
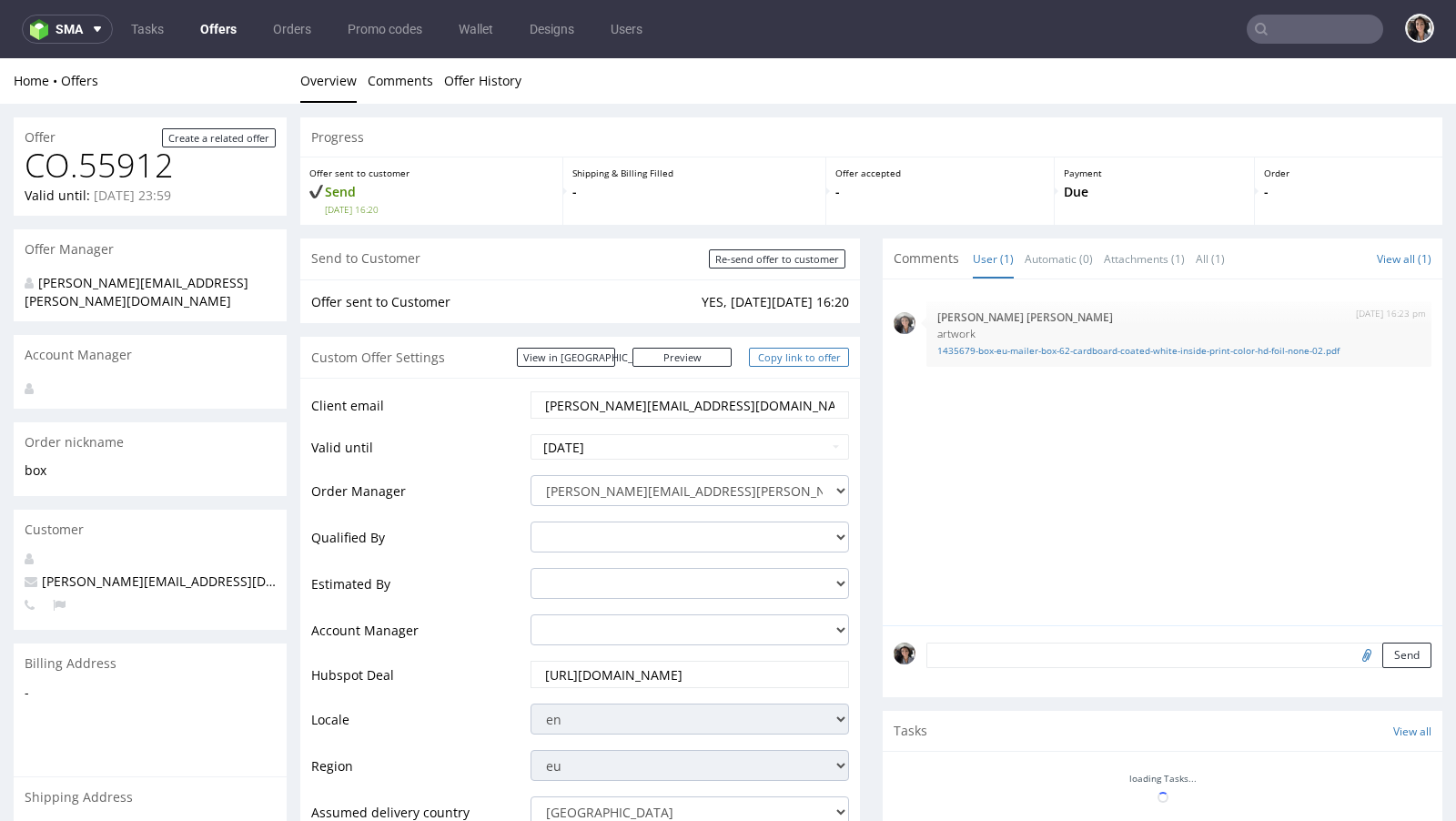
click at [782, 365] on link "Copy link to offer" at bounding box center [799, 357] width 100 height 19
